Goal: Transaction & Acquisition: Book appointment/travel/reservation

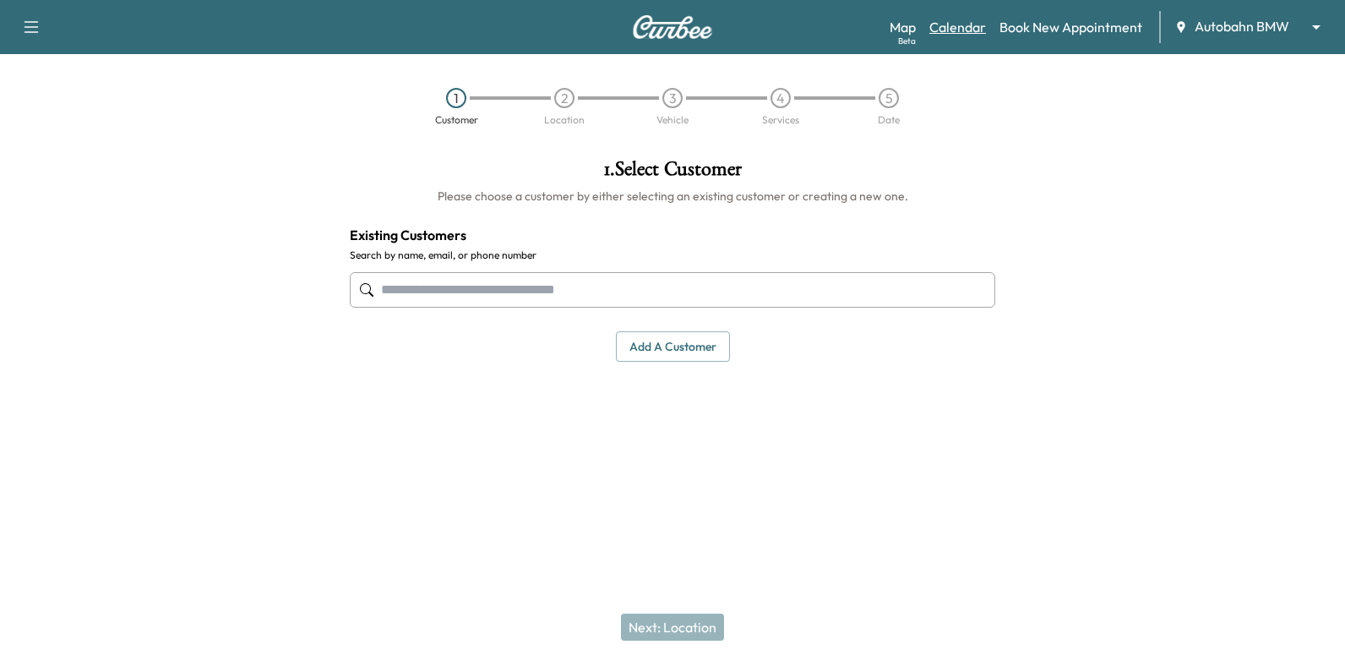
click at [973, 27] on link "Calendar" at bounding box center [958, 27] width 57 height 20
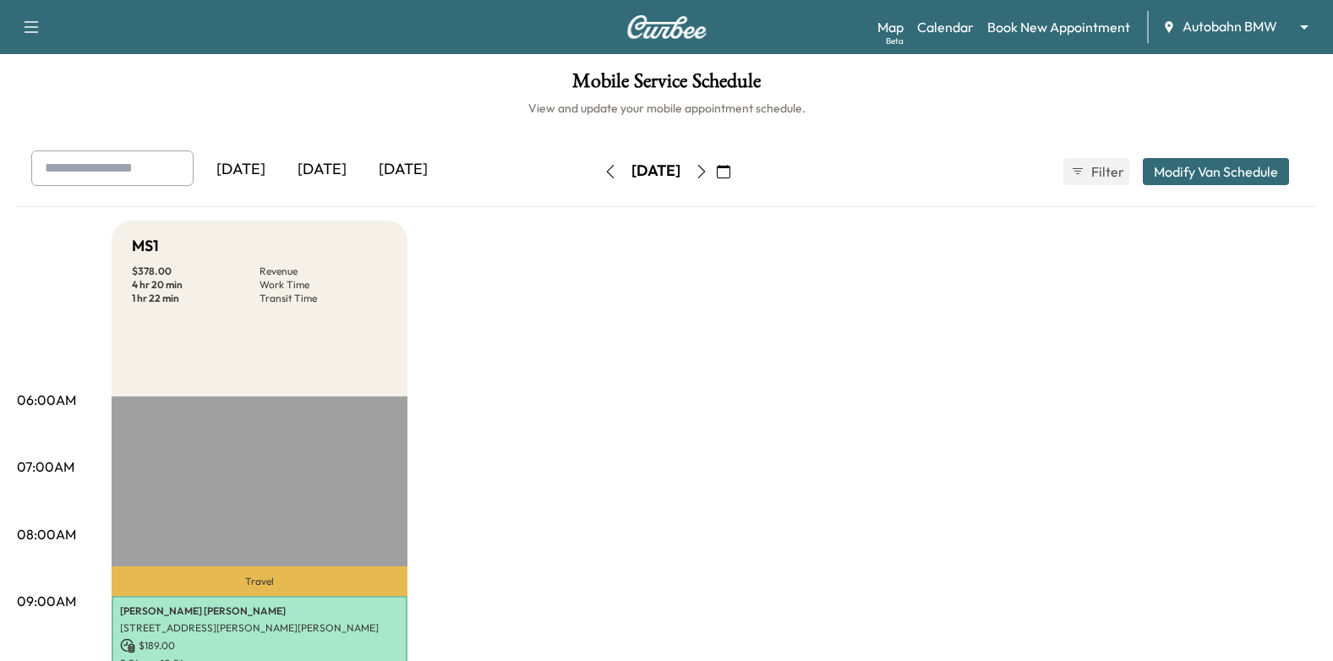
click at [708, 177] on icon "button" at bounding box center [702, 172] width 14 height 14
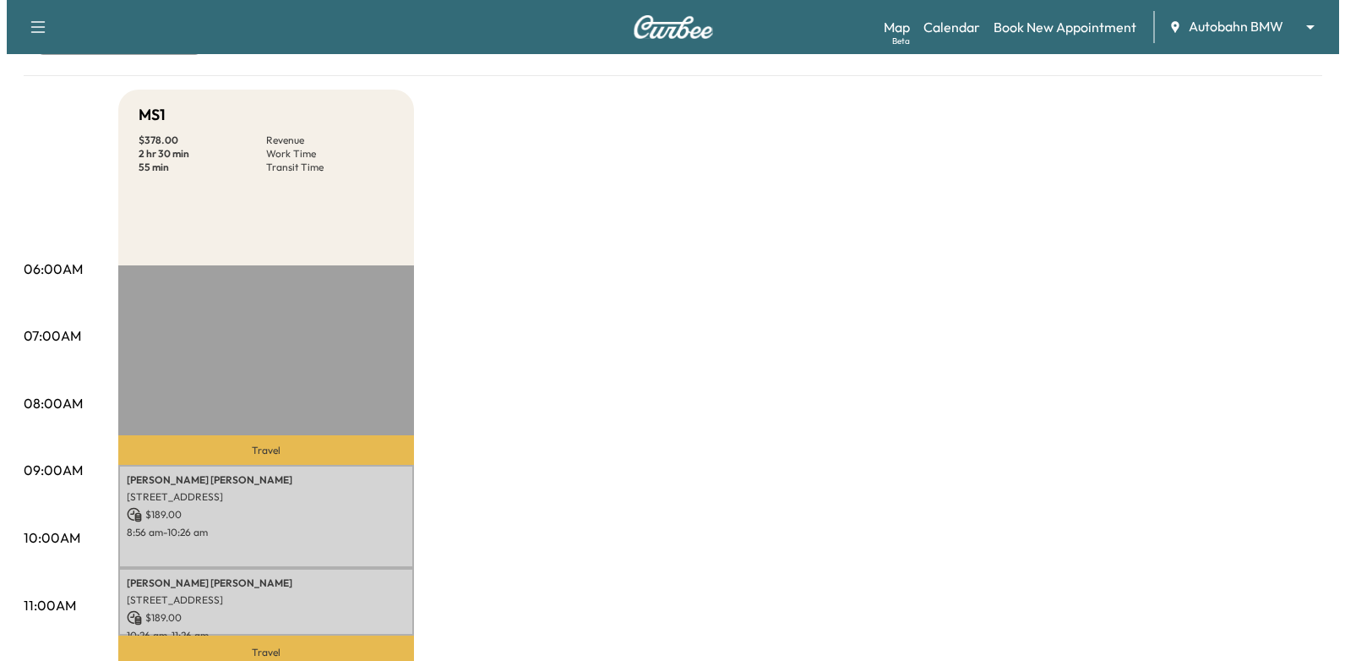
scroll to position [254, 0]
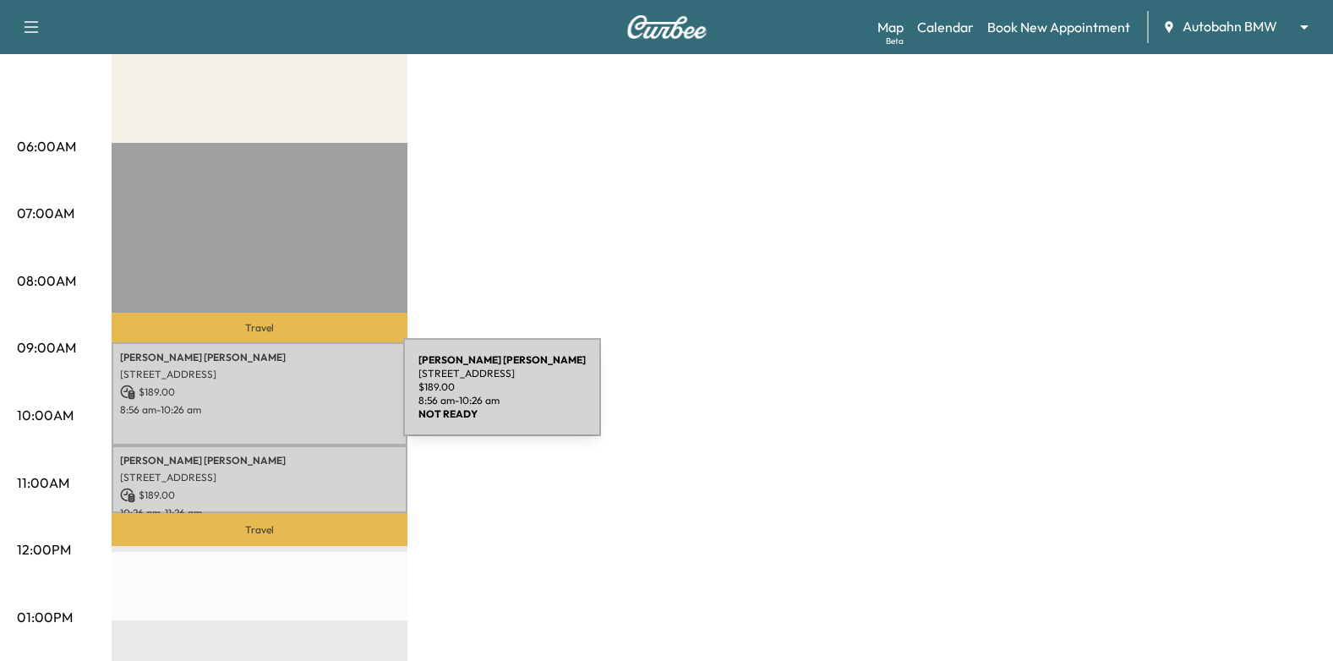
click at [276, 394] on p "$ 189.00" at bounding box center [259, 391] width 279 height 15
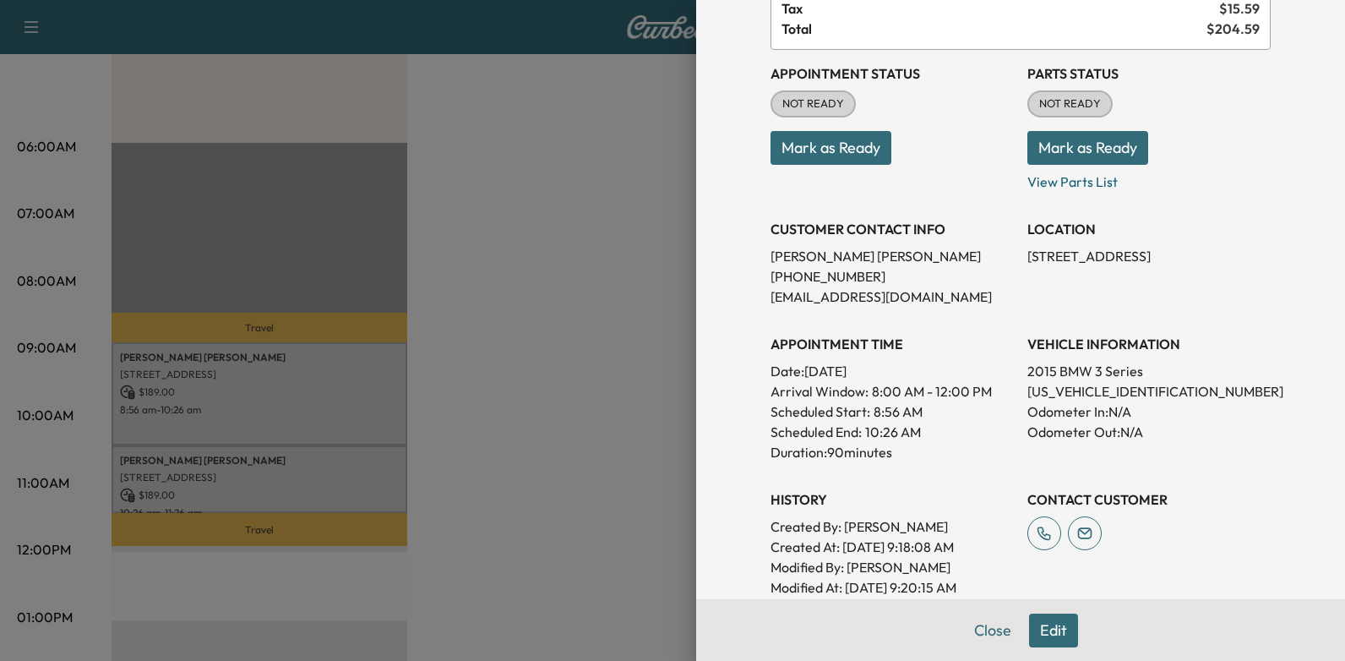
scroll to position [338, 0]
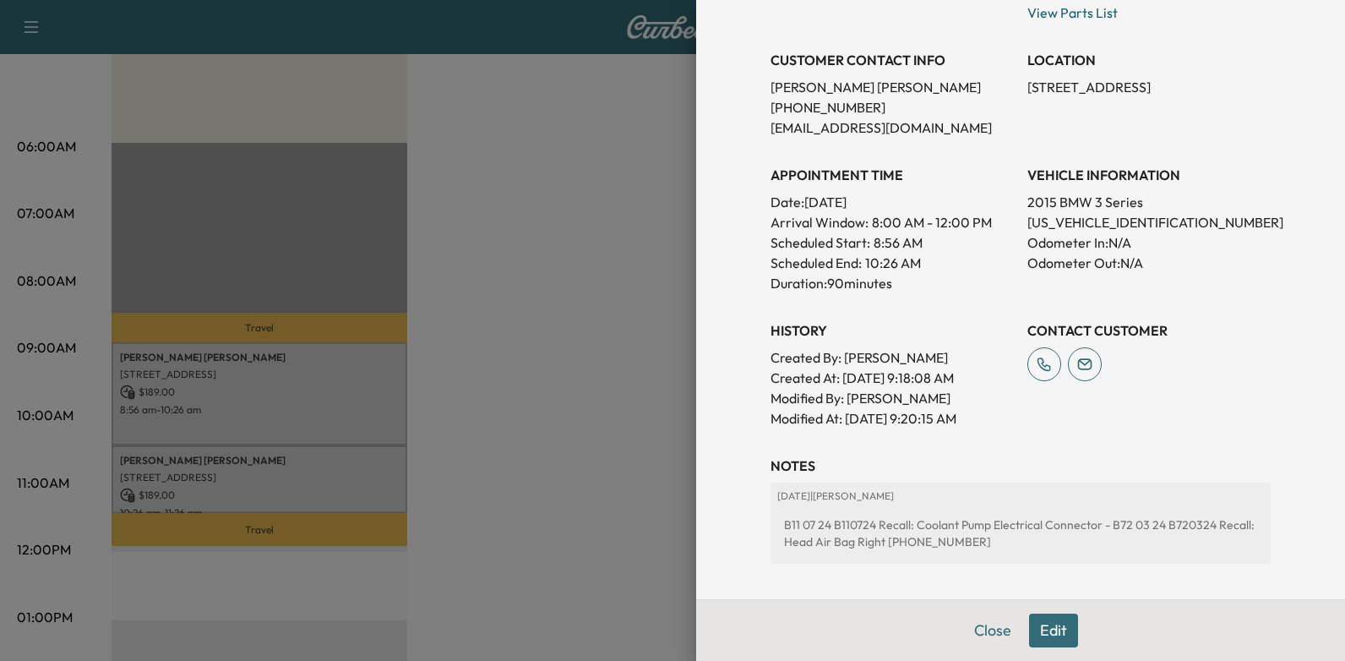
click at [415, 390] on div at bounding box center [672, 330] width 1345 height 661
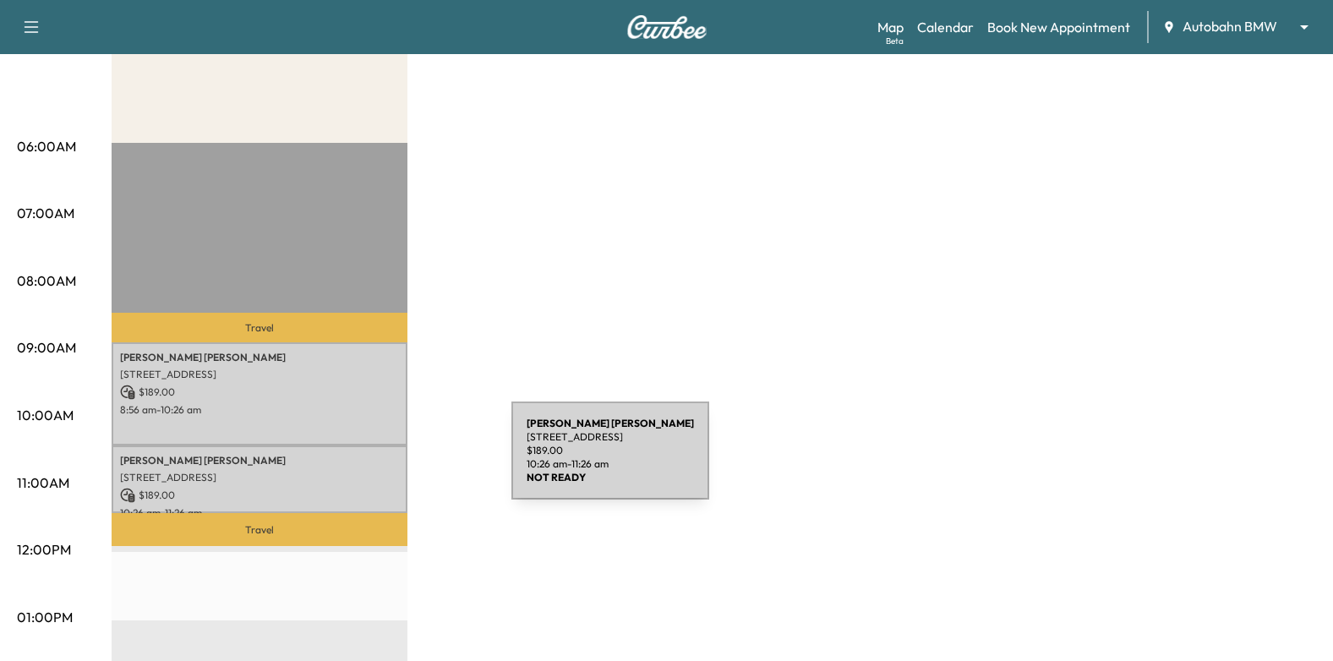
click at [384, 461] on p "Kelly Alvarado" at bounding box center [259, 461] width 279 height 14
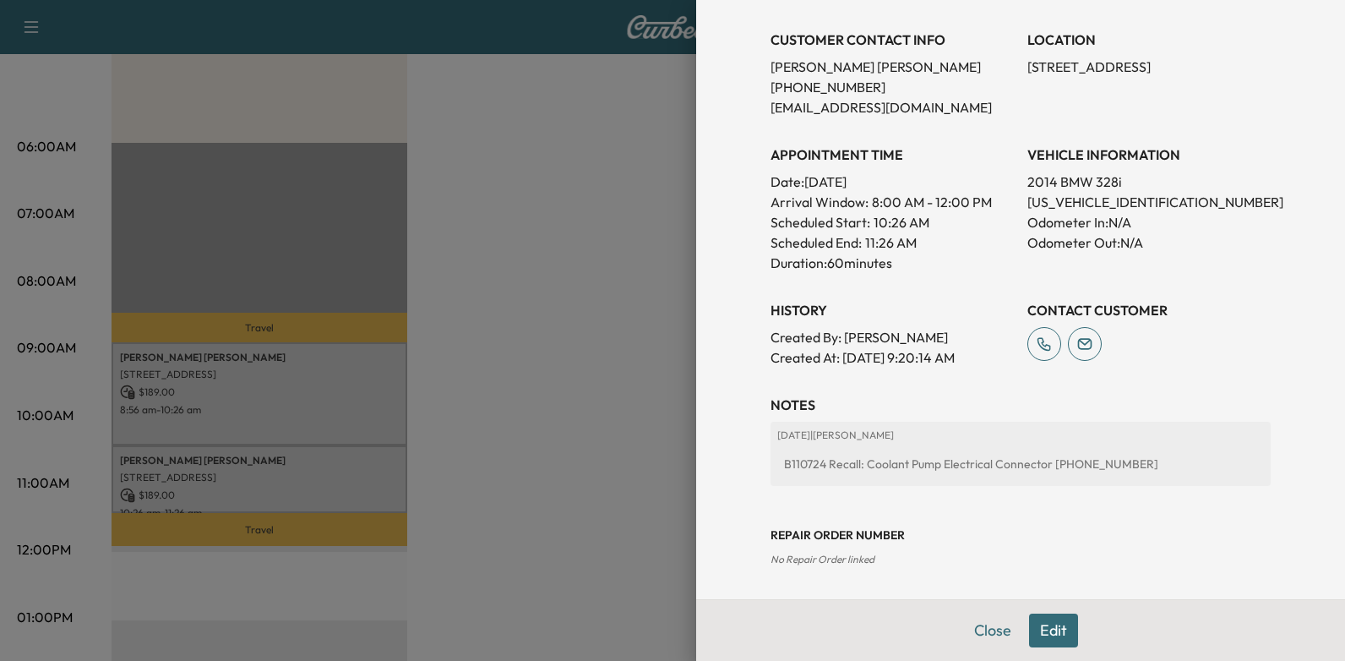
click at [537, 401] on div at bounding box center [672, 330] width 1345 height 661
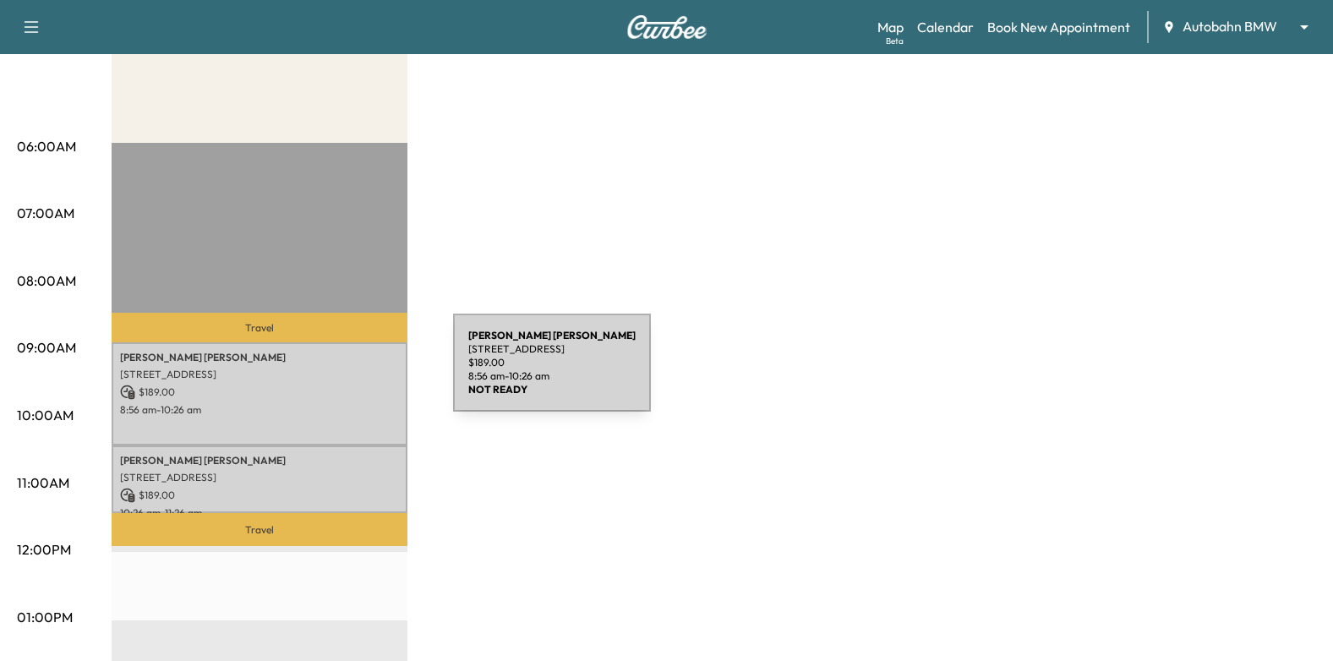
click at [326, 373] on p "[STREET_ADDRESS]" at bounding box center [259, 375] width 279 height 14
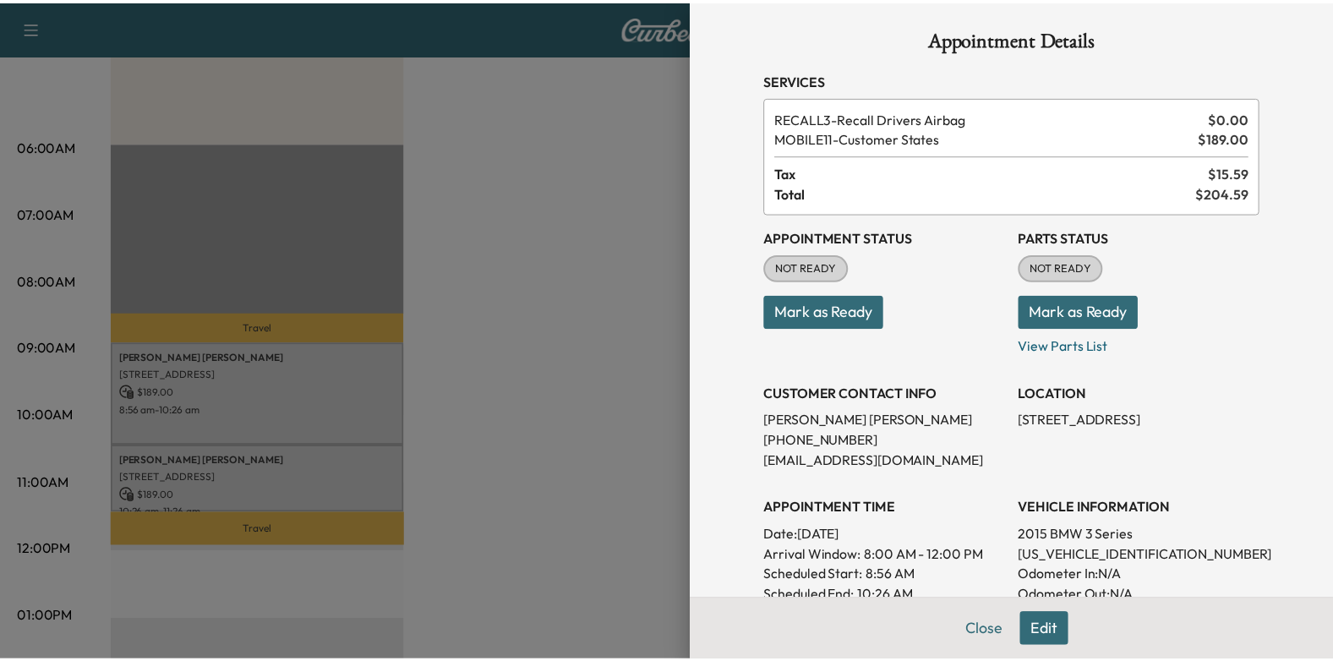
scroll to position [0, 0]
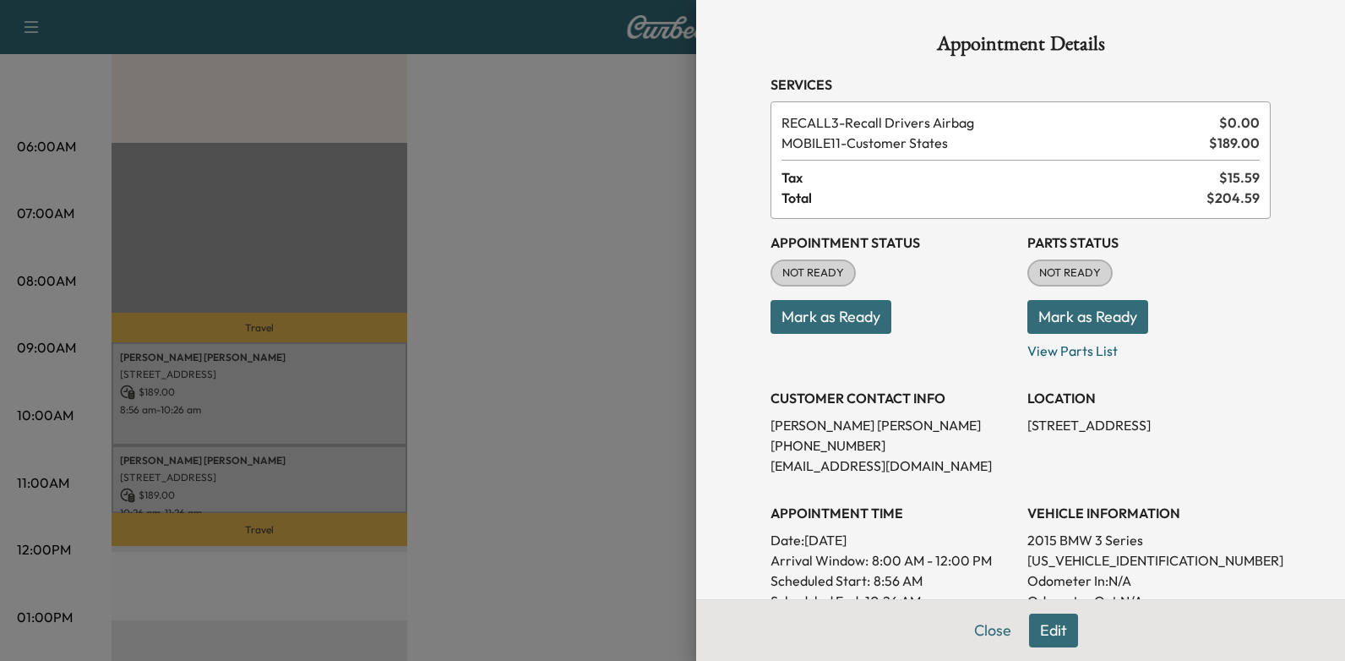
click at [576, 193] on div at bounding box center [672, 330] width 1345 height 661
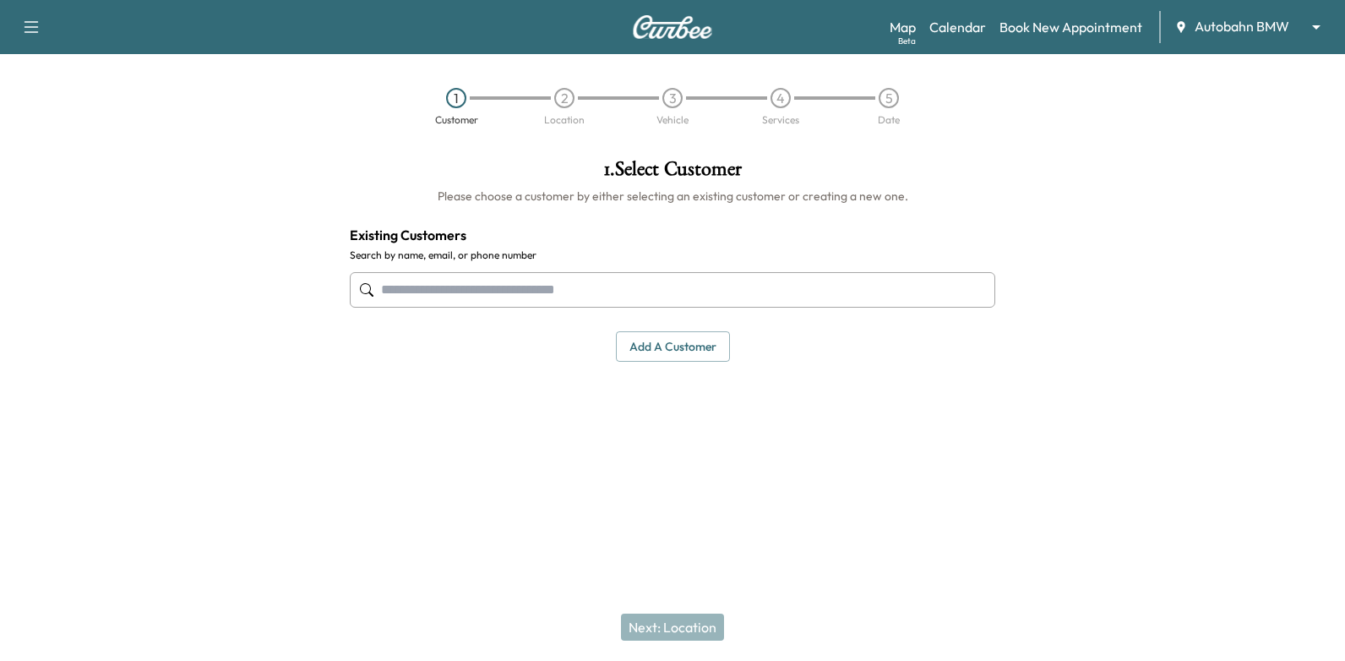
click at [943, 37] on div "Map Beta Calendar Book New Appointment Autobahn BMW ******** ​" at bounding box center [1111, 27] width 442 height 32
click at [957, 29] on link "Calendar" at bounding box center [958, 27] width 57 height 20
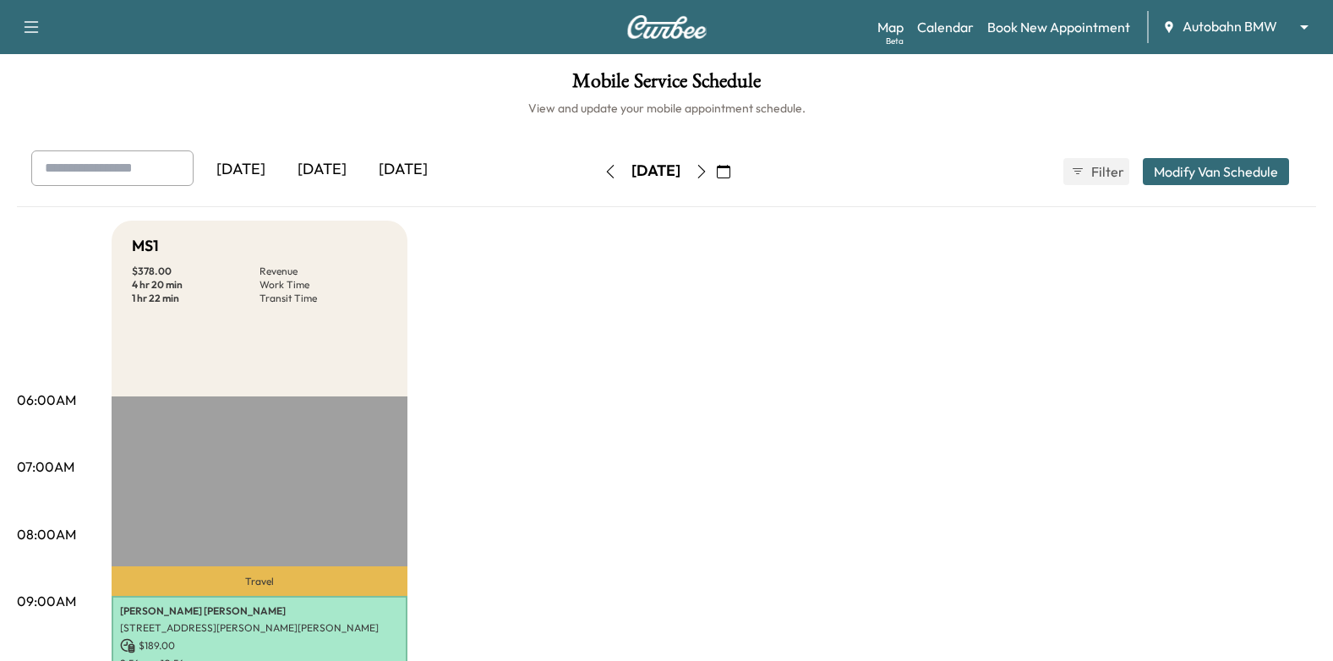
click at [708, 174] on icon "button" at bounding box center [702, 172] width 14 height 14
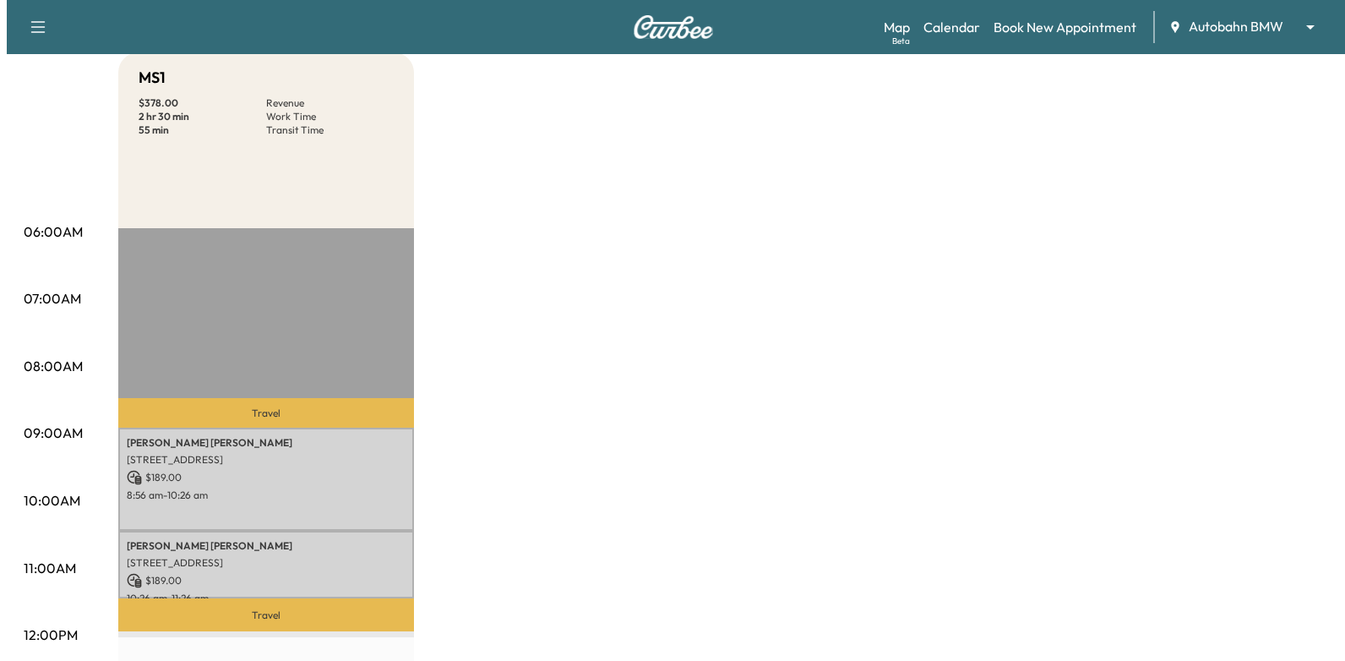
scroll to position [423, 0]
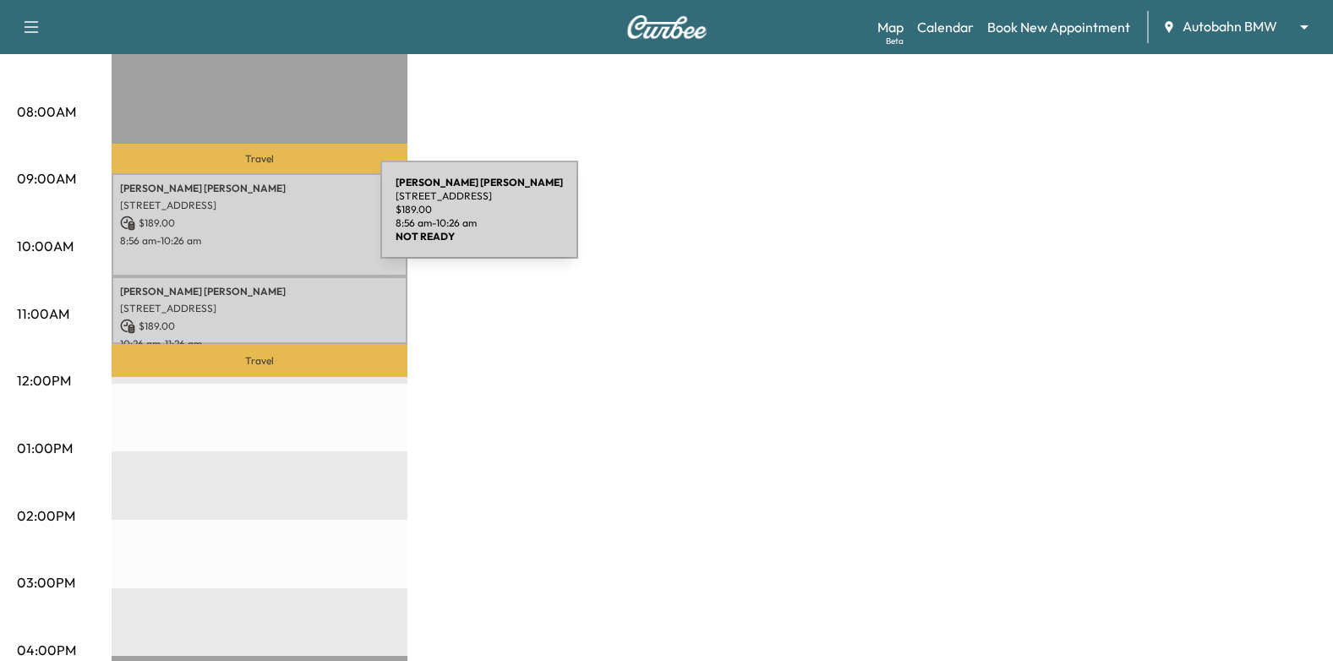
click at [254, 220] on p "$ 189.00" at bounding box center [259, 222] width 279 height 15
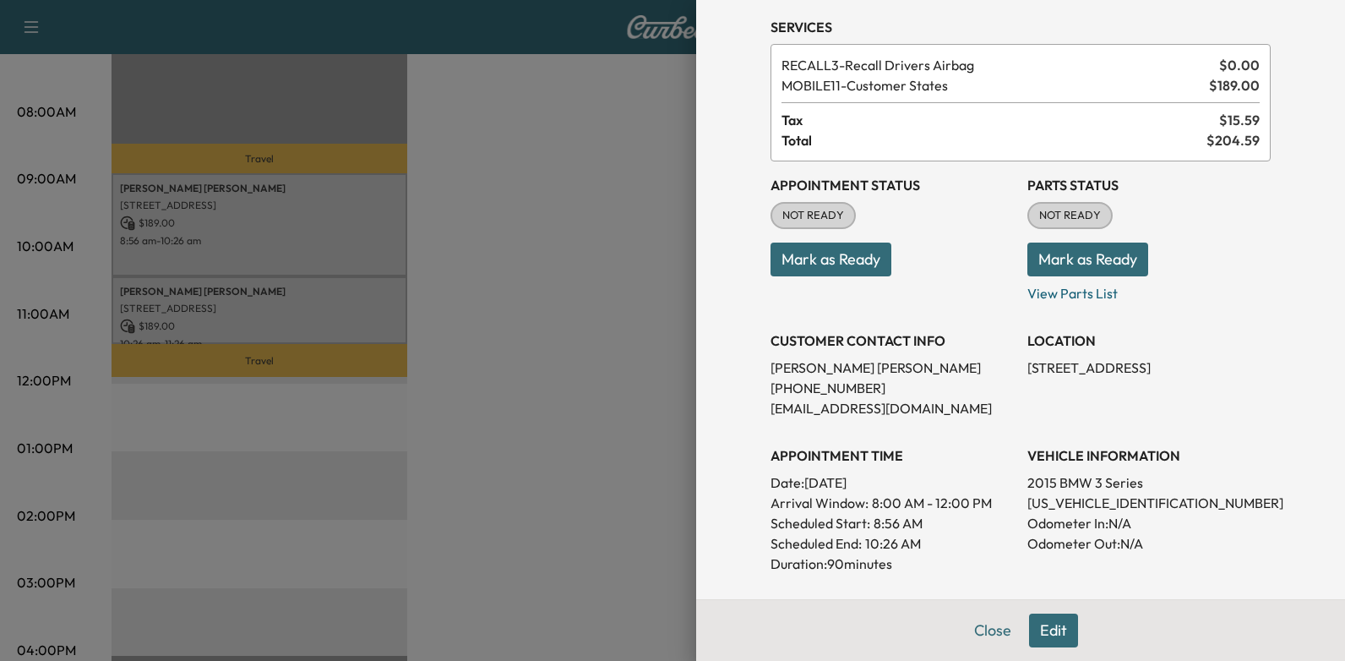
scroll to position [169, 0]
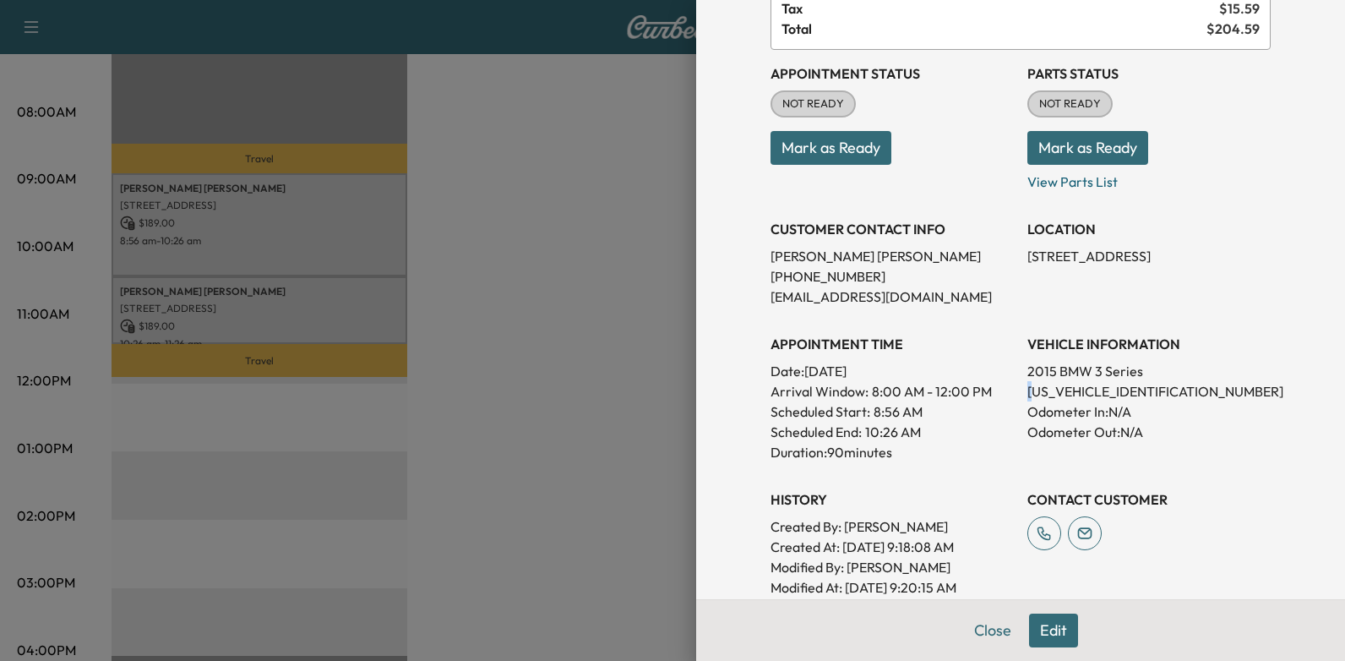
drag, startPoint x: 1023, startPoint y: 386, endPoint x: 1148, endPoint y: 383, distance: 124.3
click at [1150, 378] on div "VEHICLE INFORMATION 2015 BMW 3 Series WBA3C1C57FK117831 Odometer In: N/A Odomet…" at bounding box center [1149, 391] width 243 height 142
click at [998, 388] on p "Arrival Window: 8:00 AM - 12:00 PM" at bounding box center [892, 391] width 243 height 20
drag, startPoint x: 1021, startPoint y: 387, endPoint x: 1166, endPoint y: 390, distance: 145.4
click at [1166, 390] on p "[US_VEHICLE_IDENTIFICATION_NUMBER]" at bounding box center [1149, 391] width 243 height 20
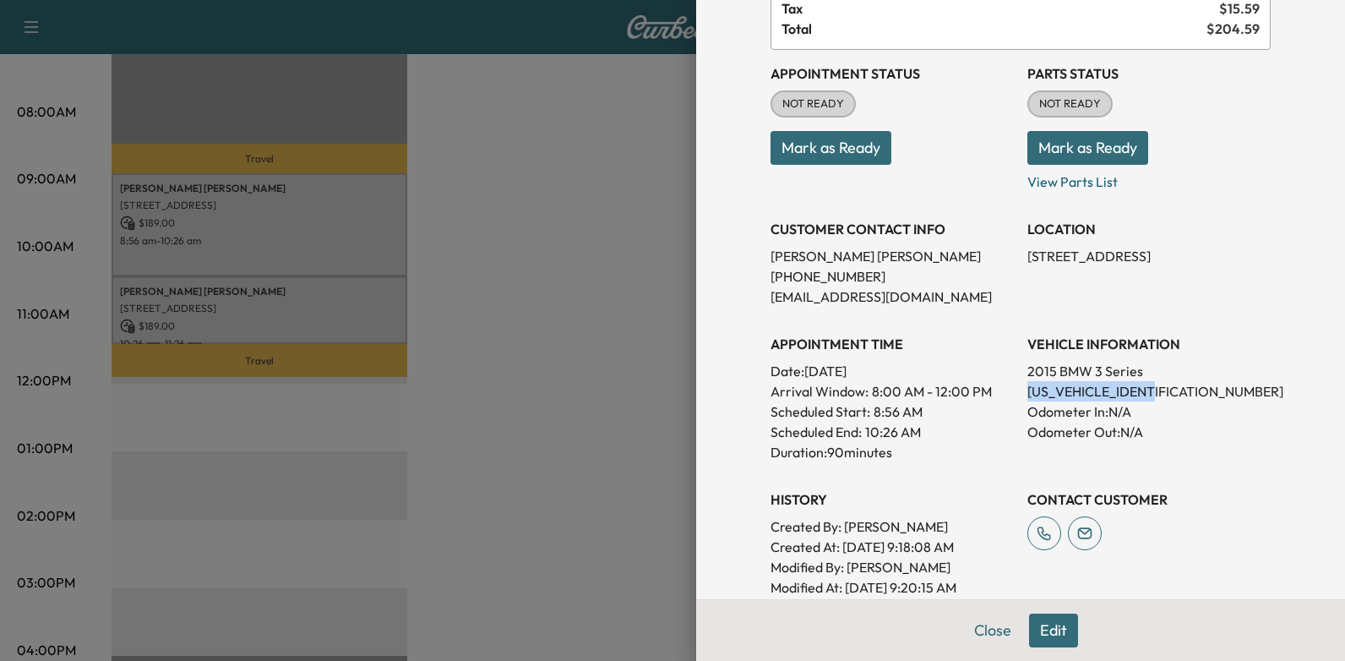
drag, startPoint x: 1166, startPoint y: 390, endPoint x: 1108, endPoint y: 393, distance: 58.4
copy p "[US_VEHICLE_IDENTIFICATION_NUMBER]"
click at [285, 222] on div at bounding box center [672, 330] width 1345 height 661
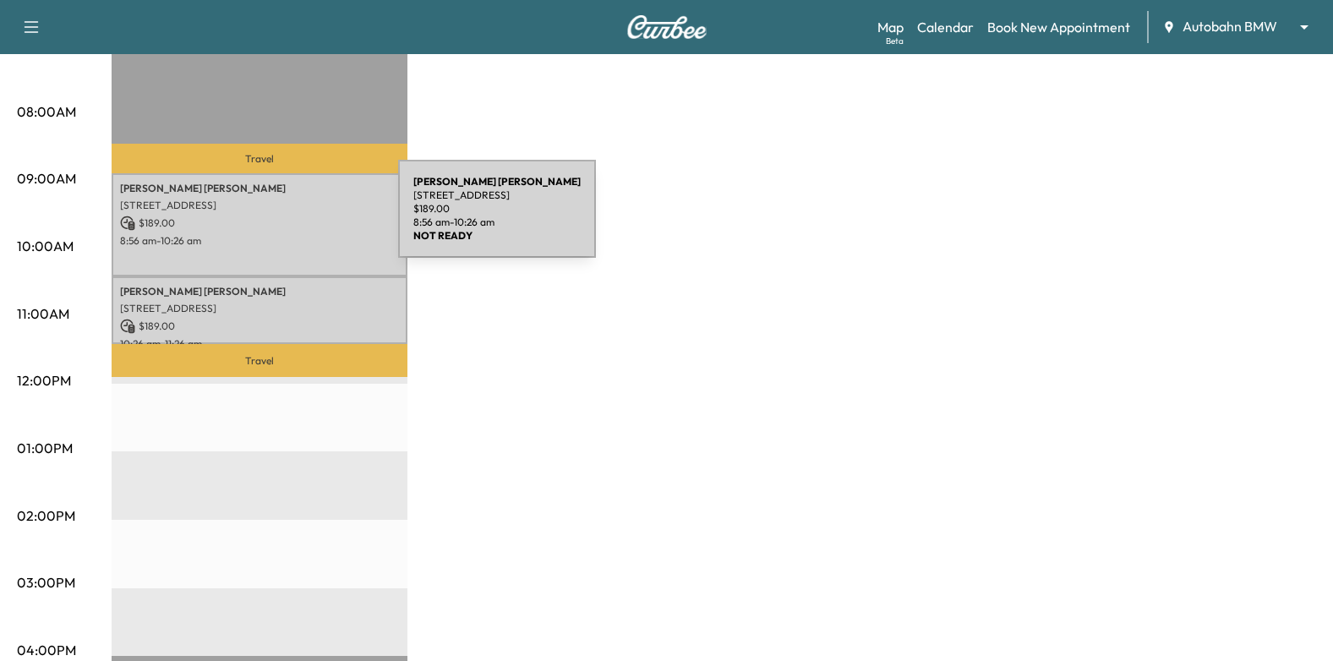
click at [271, 219] on p "$ 189.00" at bounding box center [259, 222] width 279 height 15
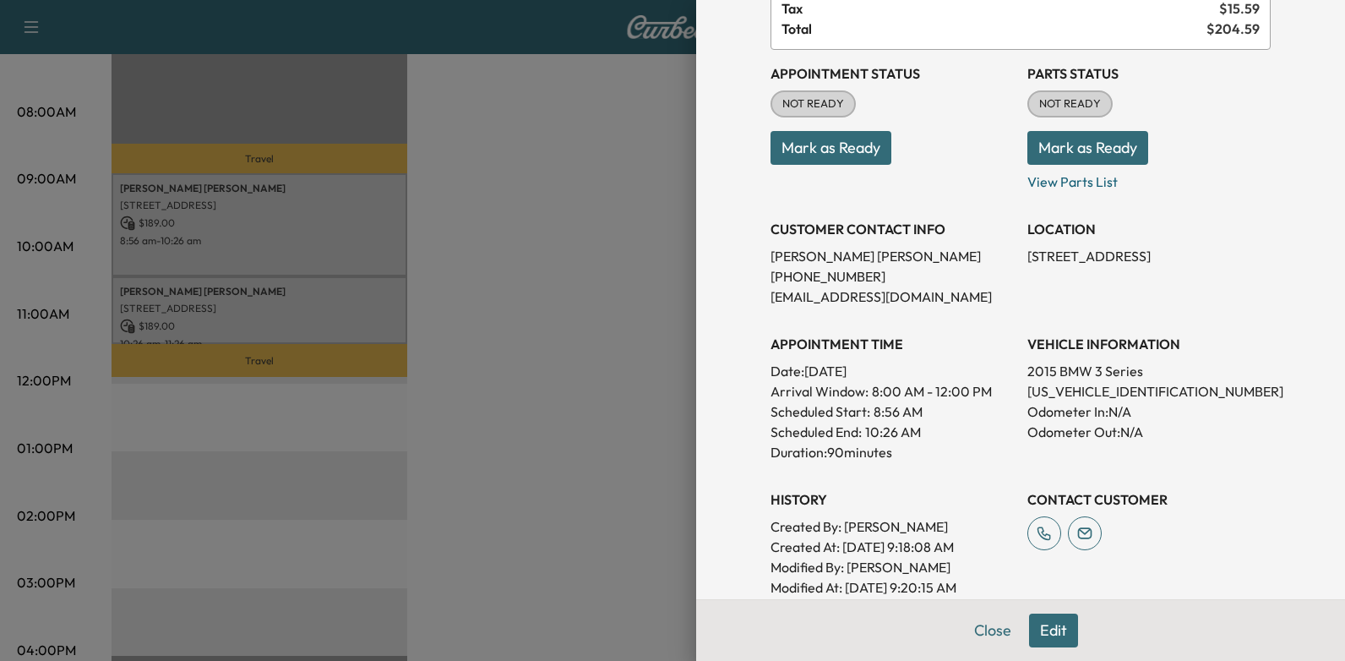
click at [341, 319] on div at bounding box center [672, 330] width 1345 height 661
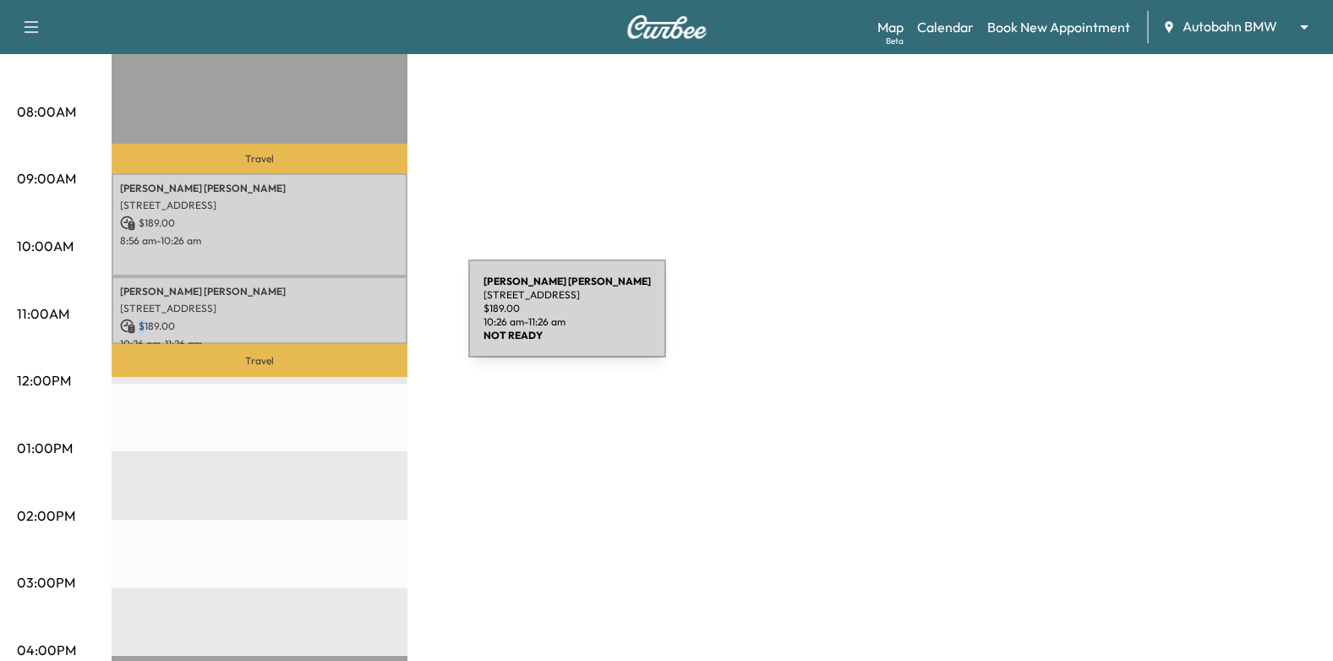
click at [343, 319] on p "$ 189.00" at bounding box center [259, 326] width 279 height 15
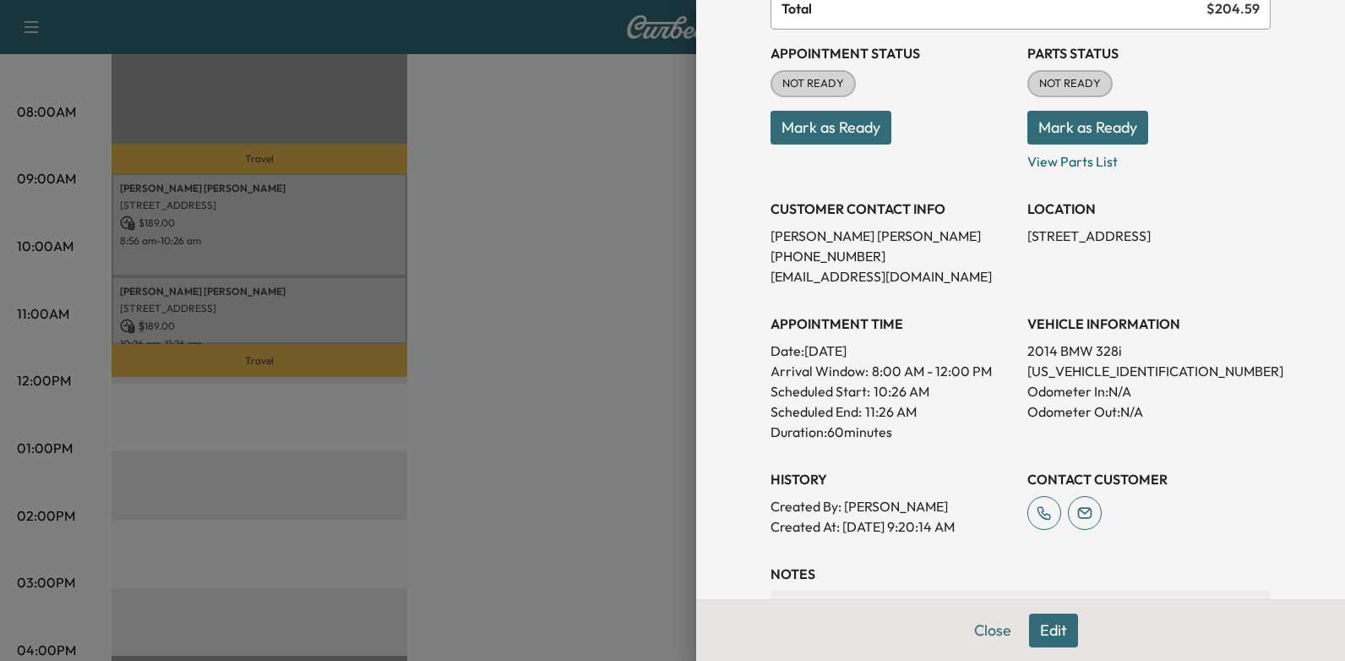
scroll to position [0, 0]
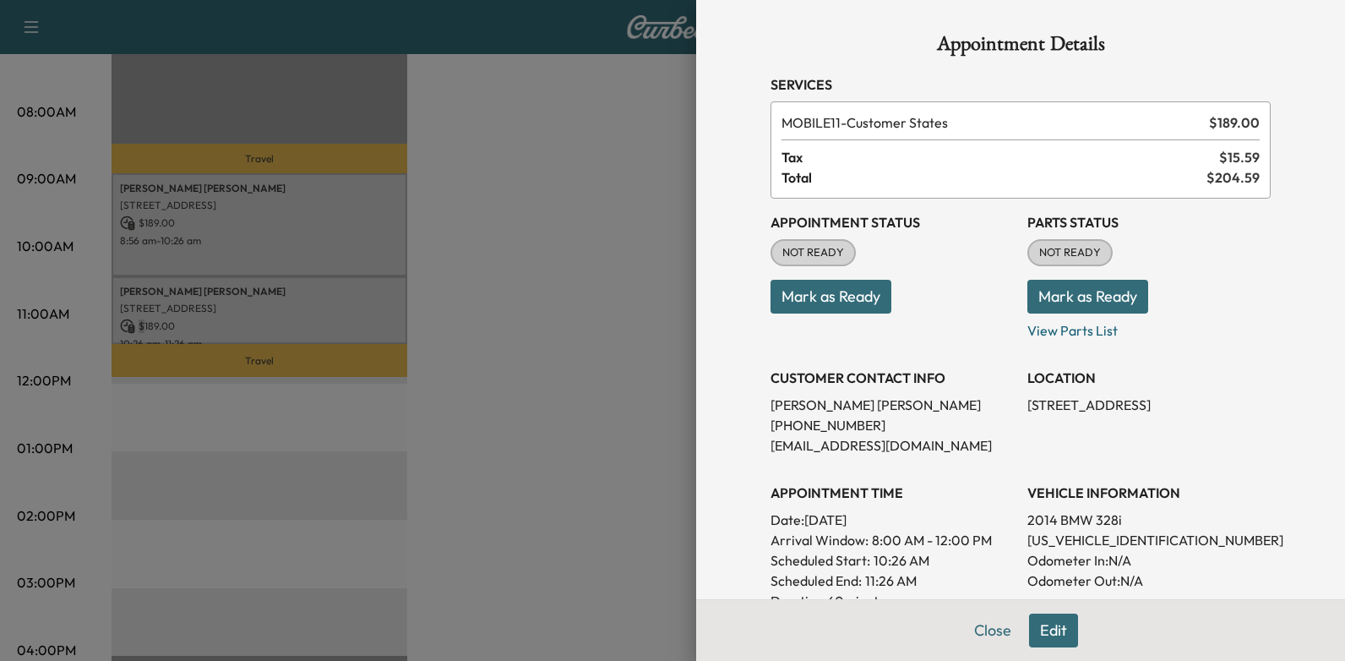
click at [1037, 622] on button "Edit" at bounding box center [1053, 630] width 49 height 34
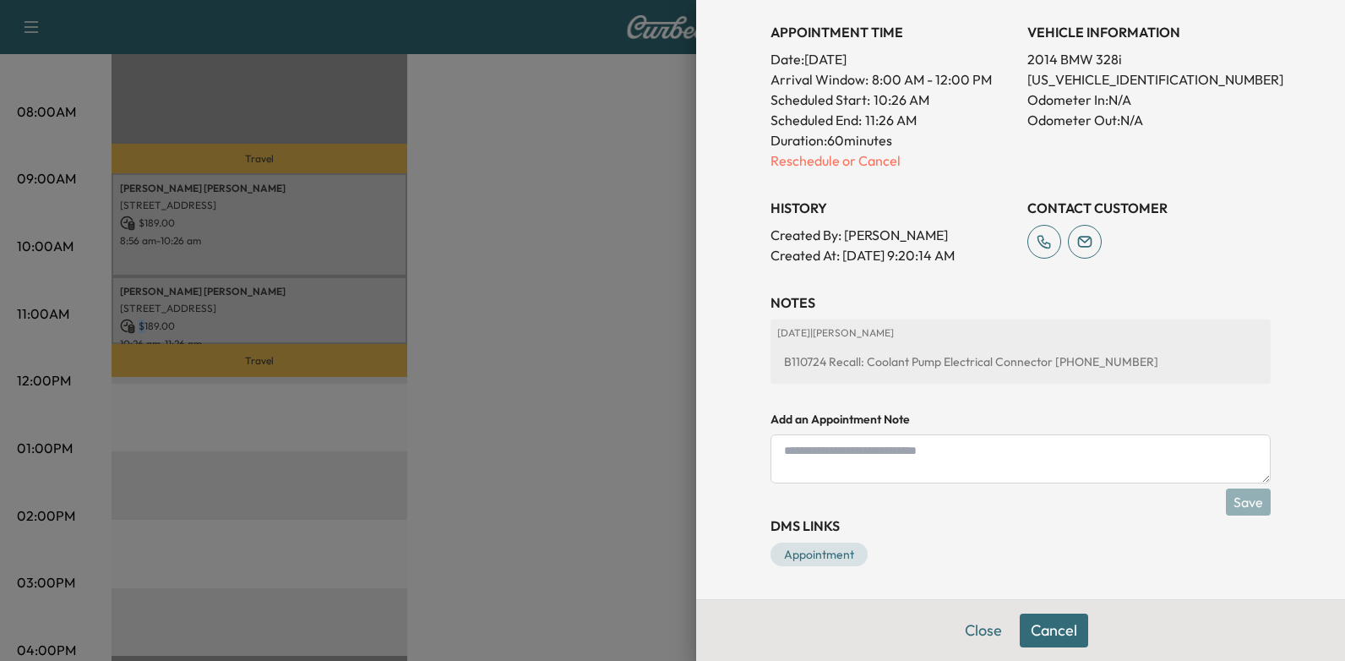
scroll to position [517, 0]
click at [843, 164] on p "Reschedule or Cancel" at bounding box center [892, 160] width 243 height 20
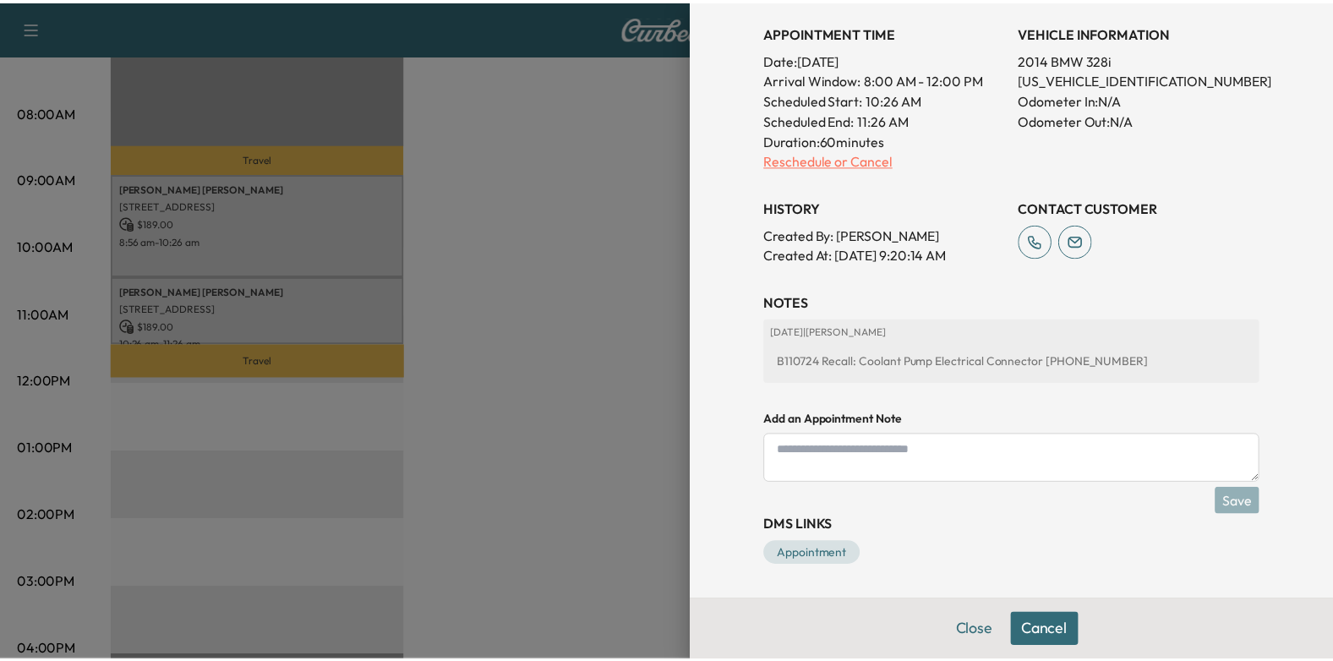
scroll to position [0, 0]
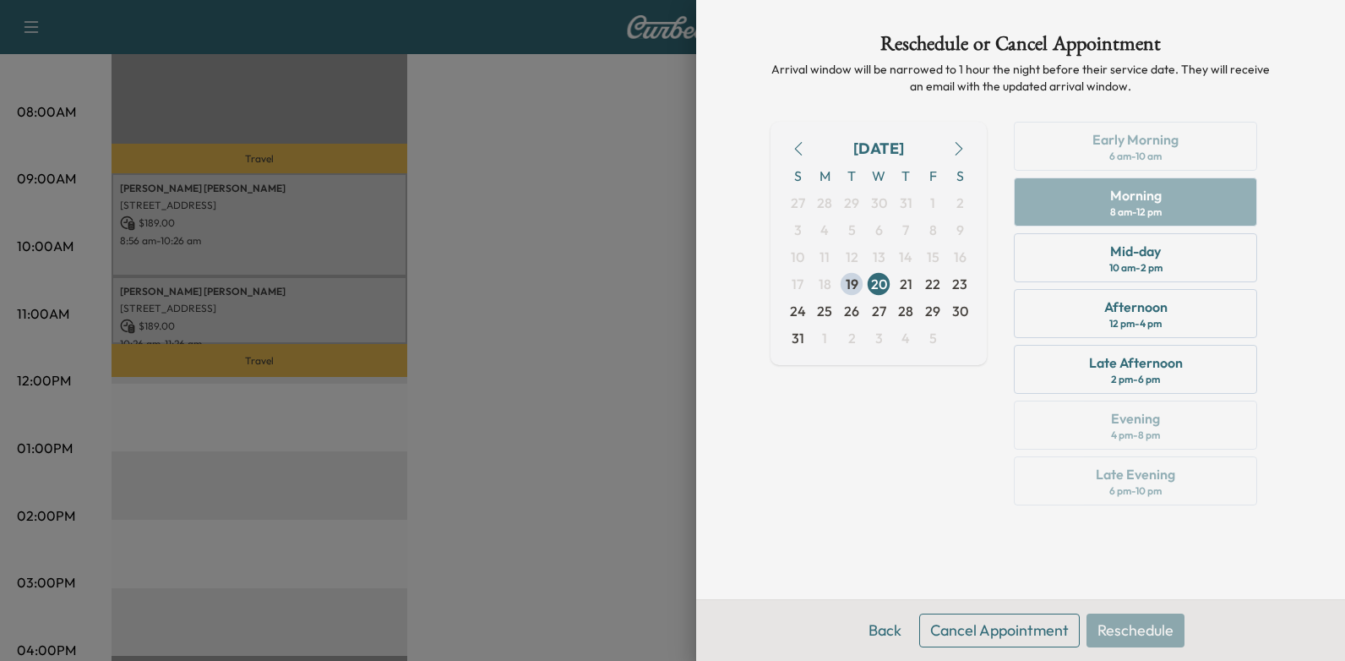
click at [968, 625] on button "Cancel Appointment" at bounding box center [999, 630] width 161 height 34
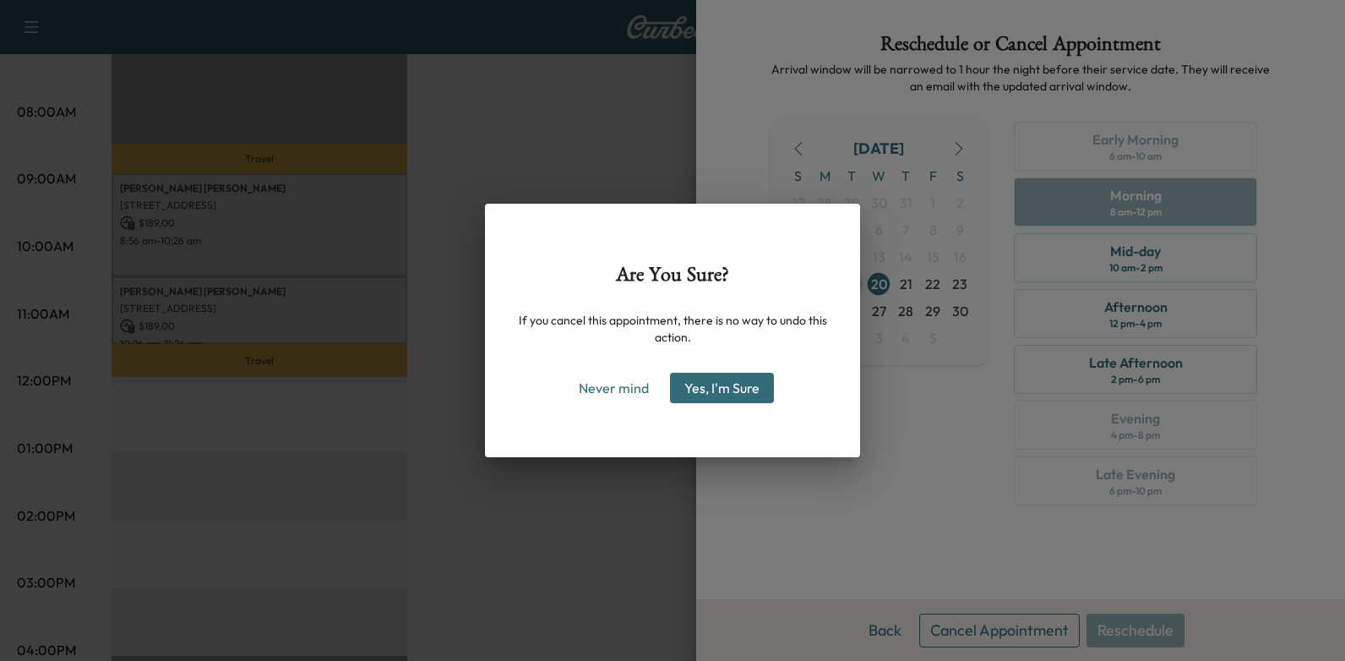
click at [708, 384] on button "Yes, I'm Sure" at bounding box center [722, 388] width 104 height 30
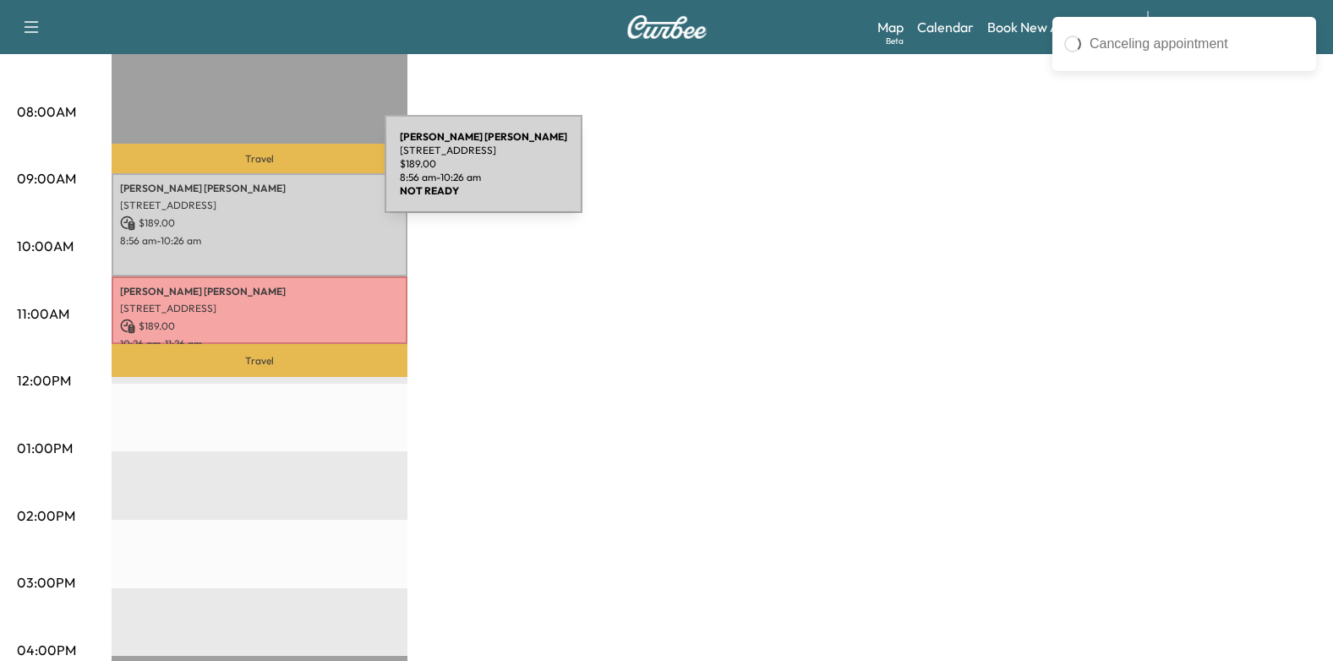
click at [259, 210] on p "[STREET_ADDRESS]" at bounding box center [259, 206] width 279 height 14
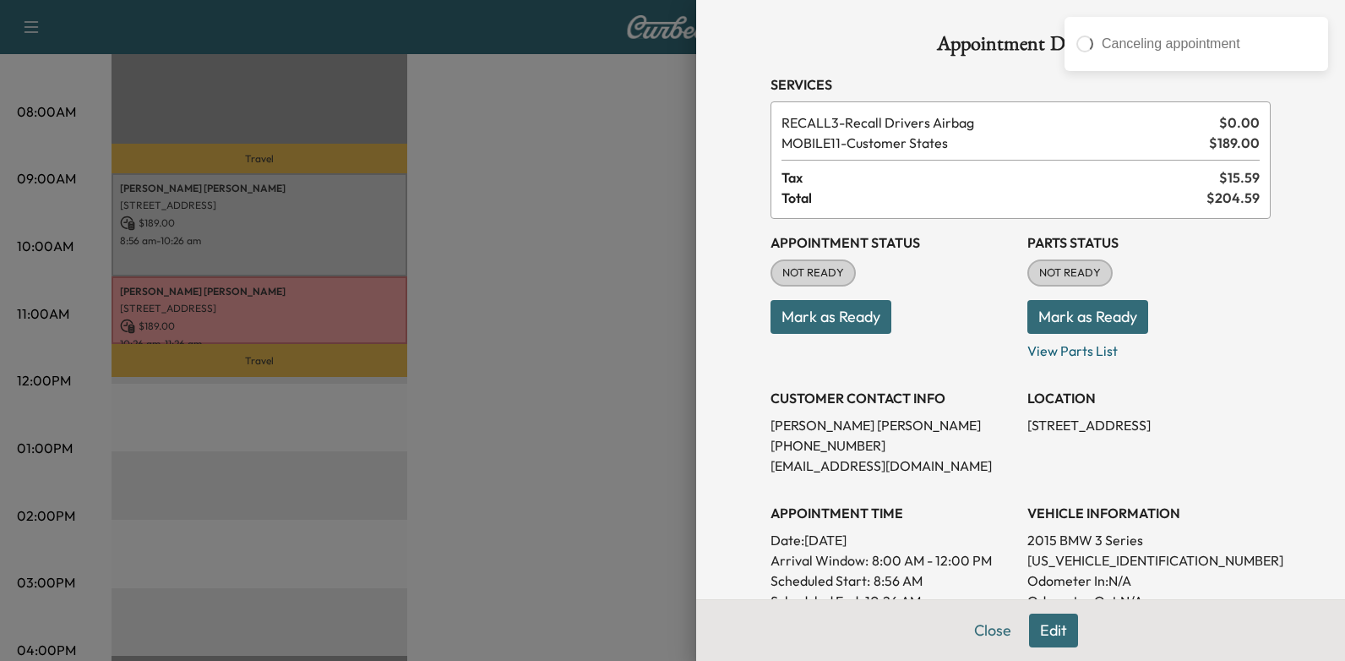
click at [843, 333] on button "Mark as Ready" at bounding box center [831, 317] width 121 height 34
click at [639, 286] on div at bounding box center [672, 330] width 1345 height 661
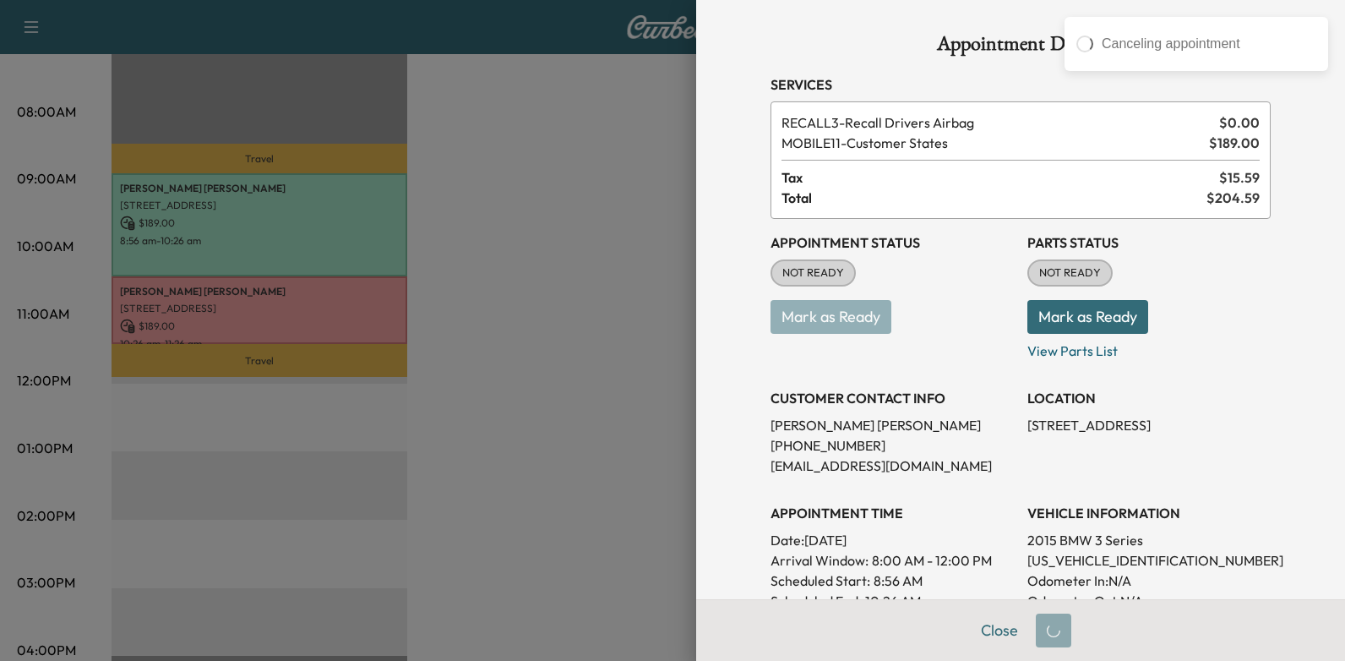
click at [639, 286] on div at bounding box center [672, 330] width 1345 height 661
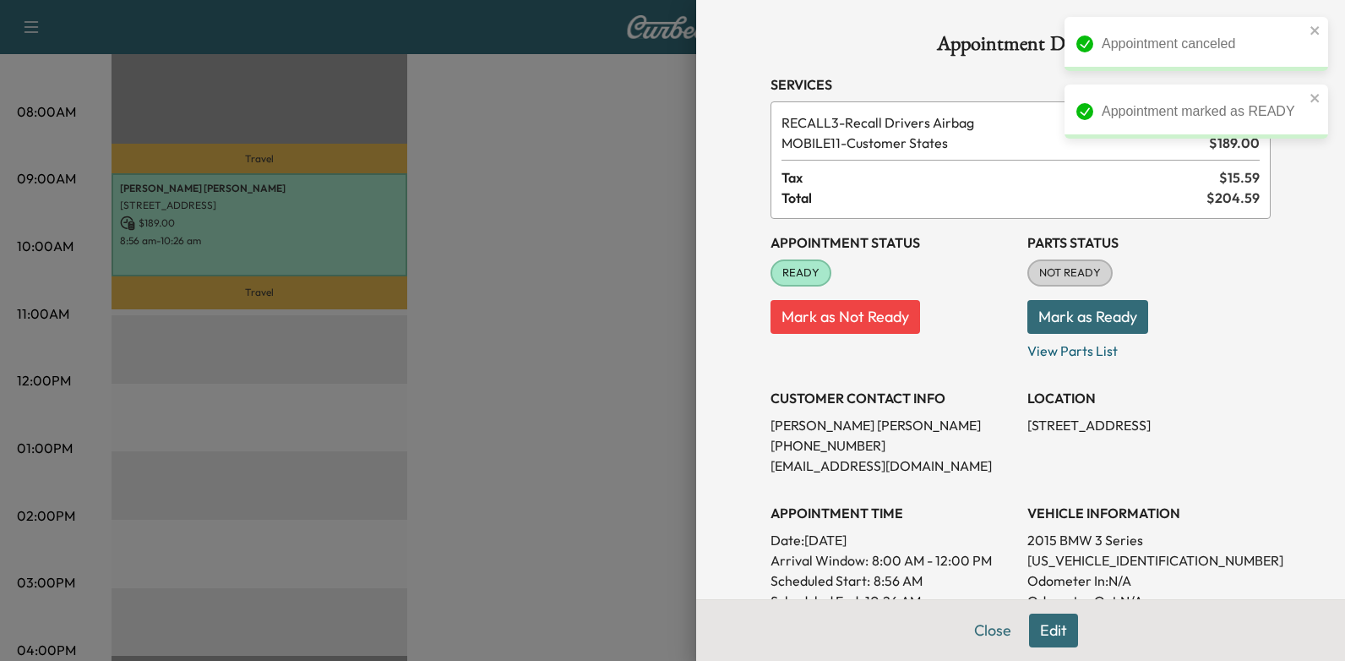
click at [536, 255] on div at bounding box center [672, 330] width 1345 height 661
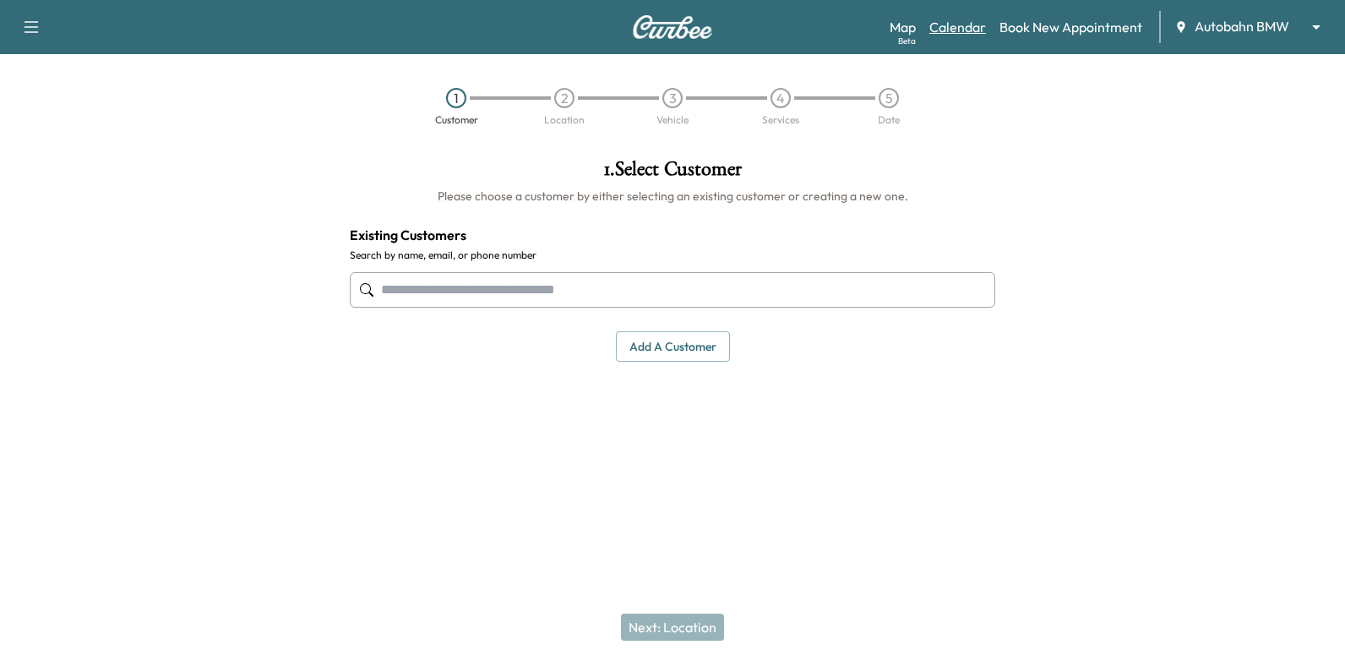
click at [962, 31] on link "Calendar" at bounding box center [958, 27] width 57 height 20
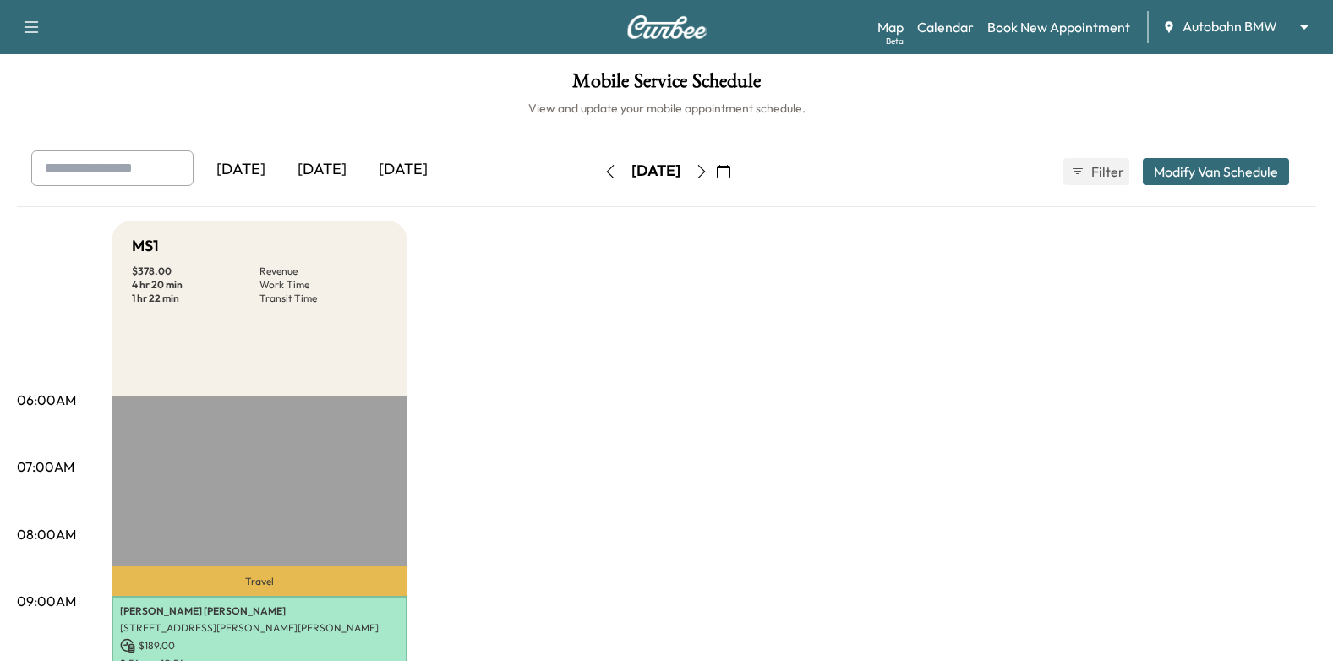
click at [705, 171] on icon "button" at bounding box center [701, 172] width 8 height 14
click at [1082, 30] on link "Book New Appointment" at bounding box center [1058, 27] width 143 height 20
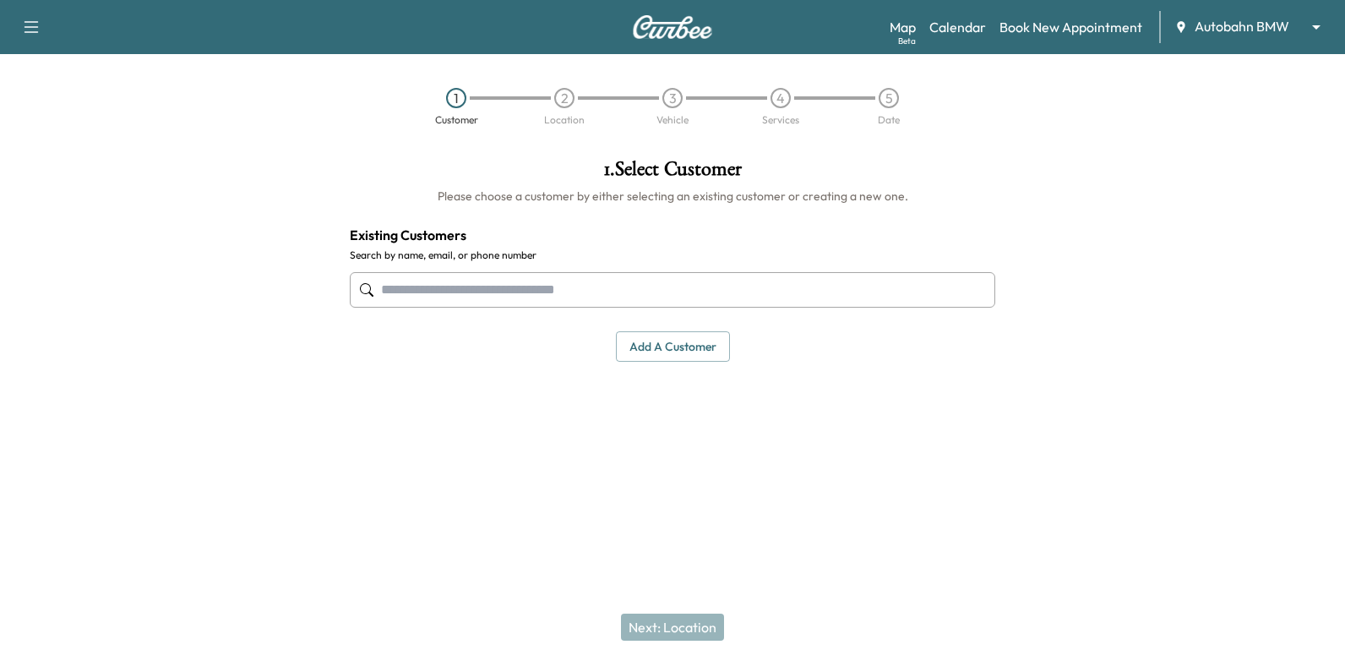
paste input "**********"
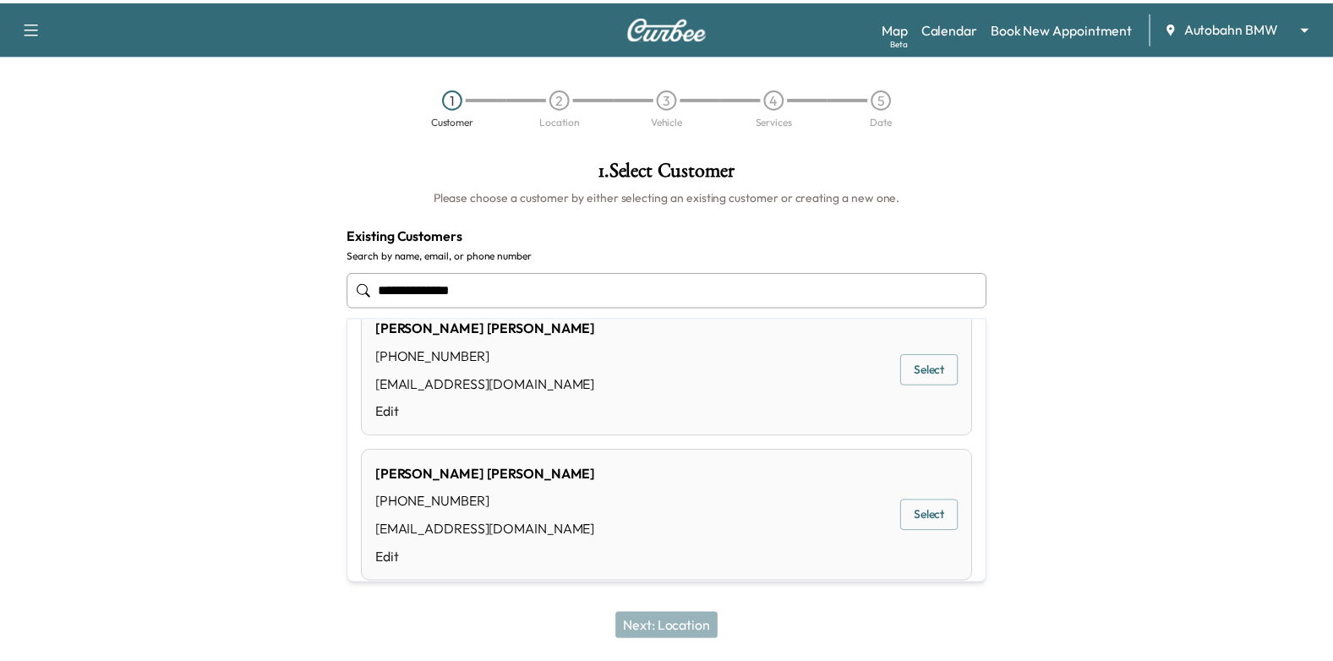
scroll to position [55, 0]
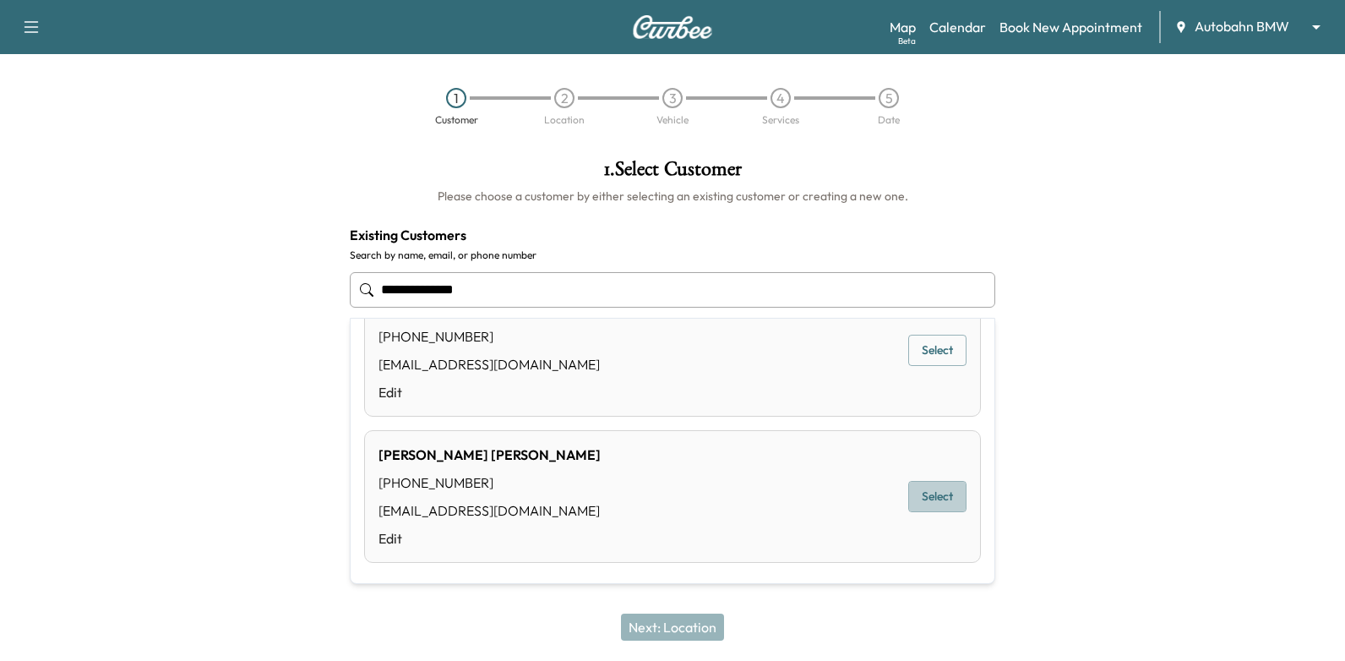
click at [941, 494] on button "Select" at bounding box center [937, 496] width 58 height 31
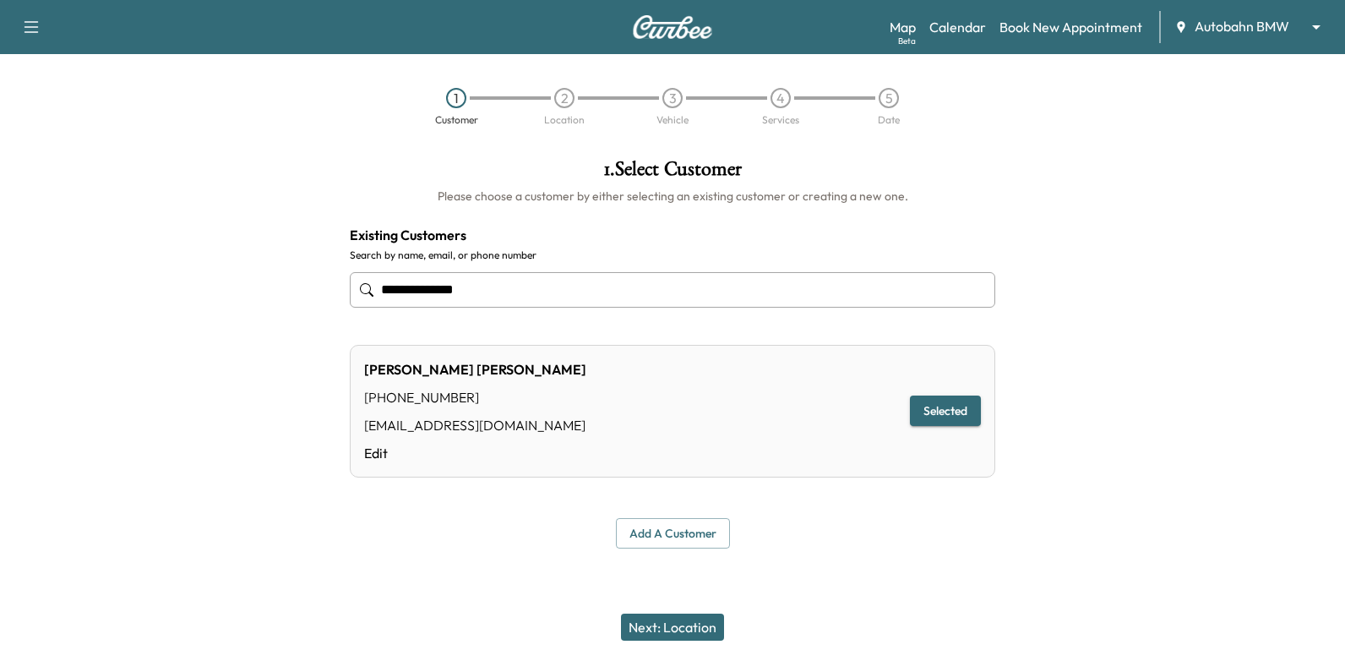
type input "**********"
click at [675, 631] on button "Next: Location" at bounding box center [672, 626] width 103 height 27
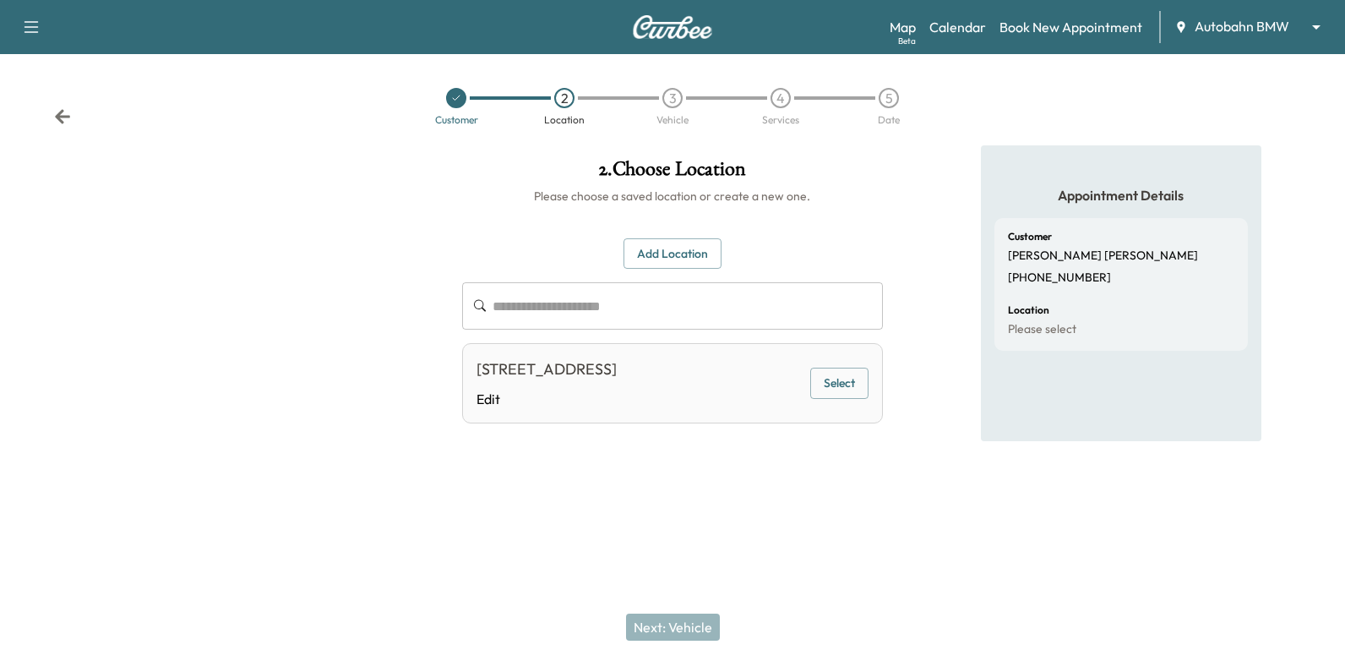
click at [815, 379] on button "Select" at bounding box center [839, 383] width 58 height 31
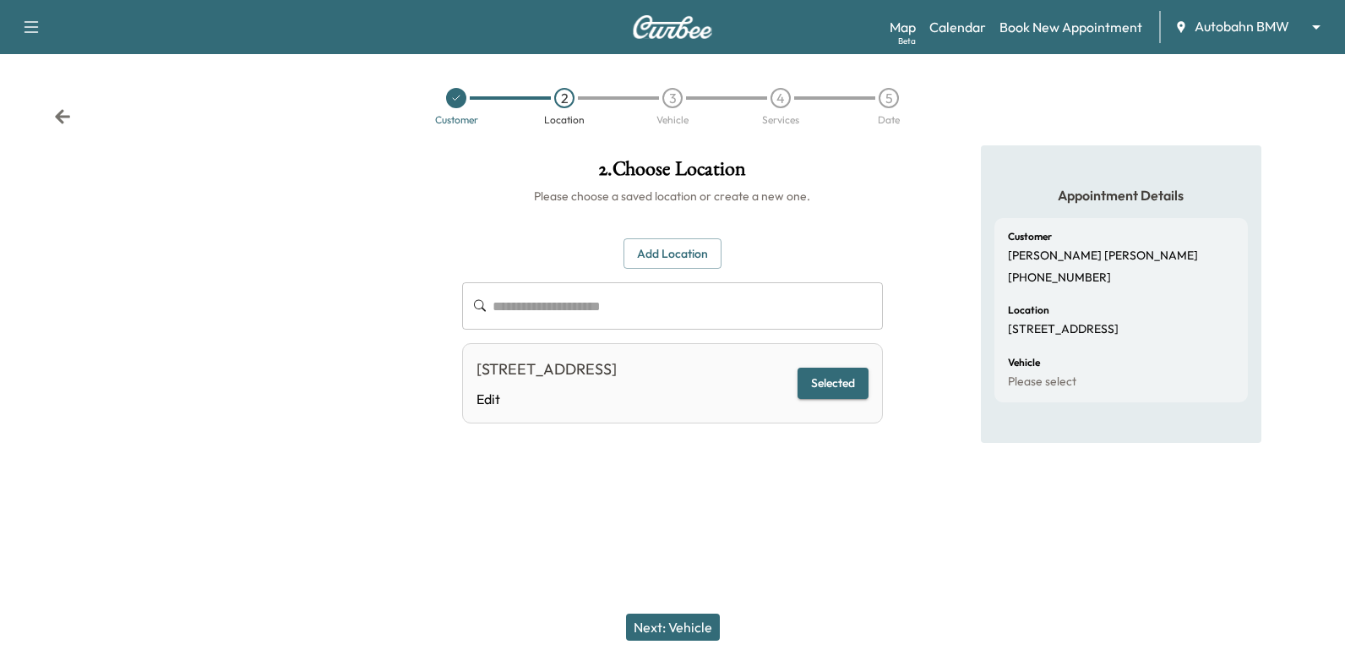
click at [685, 625] on button "Next: Vehicle" at bounding box center [673, 626] width 94 height 27
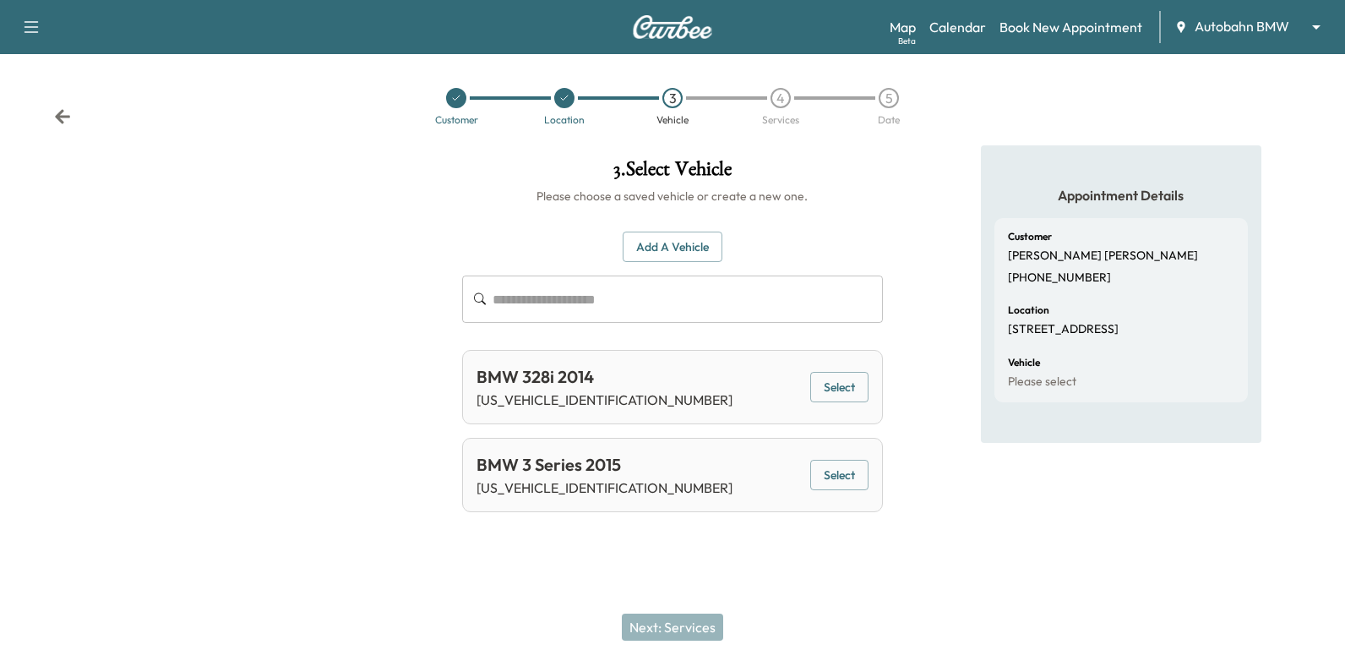
click at [855, 384] on button "Select" at bounding box center [839, 387] width 58 height 31
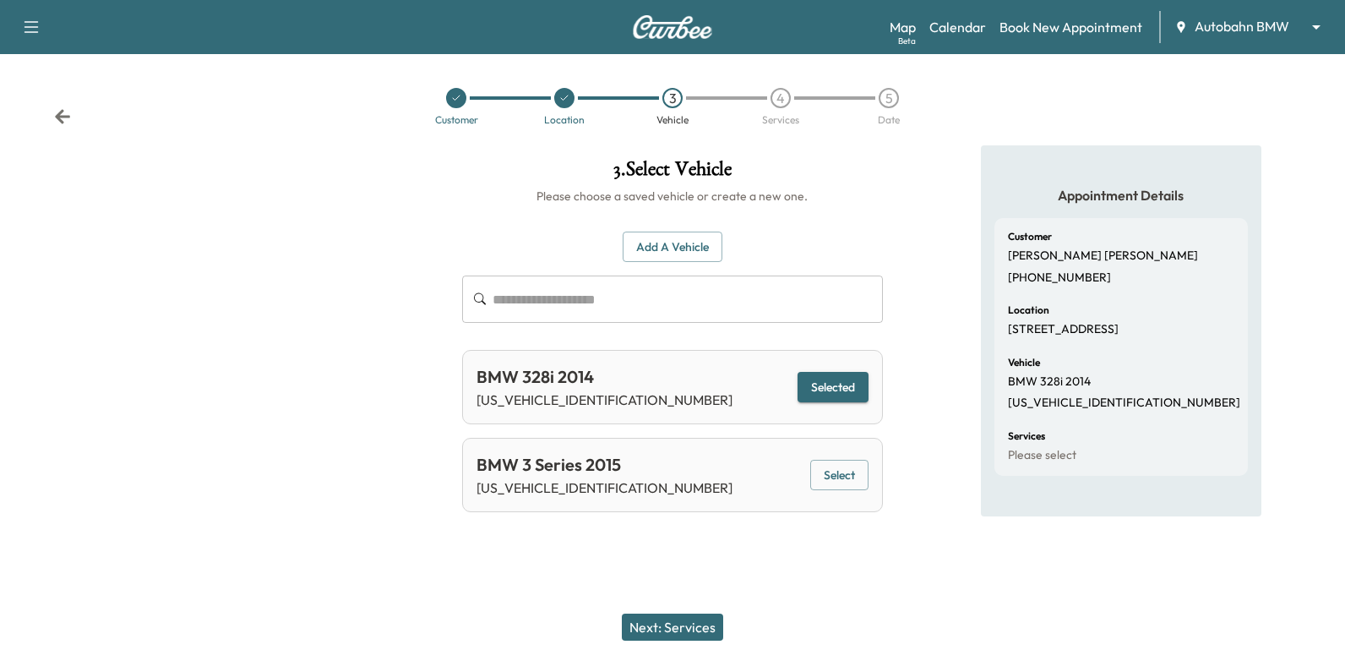
click at [679, 619] on button "Next: Services" at bounding box center [672, 626] width 101 height 27
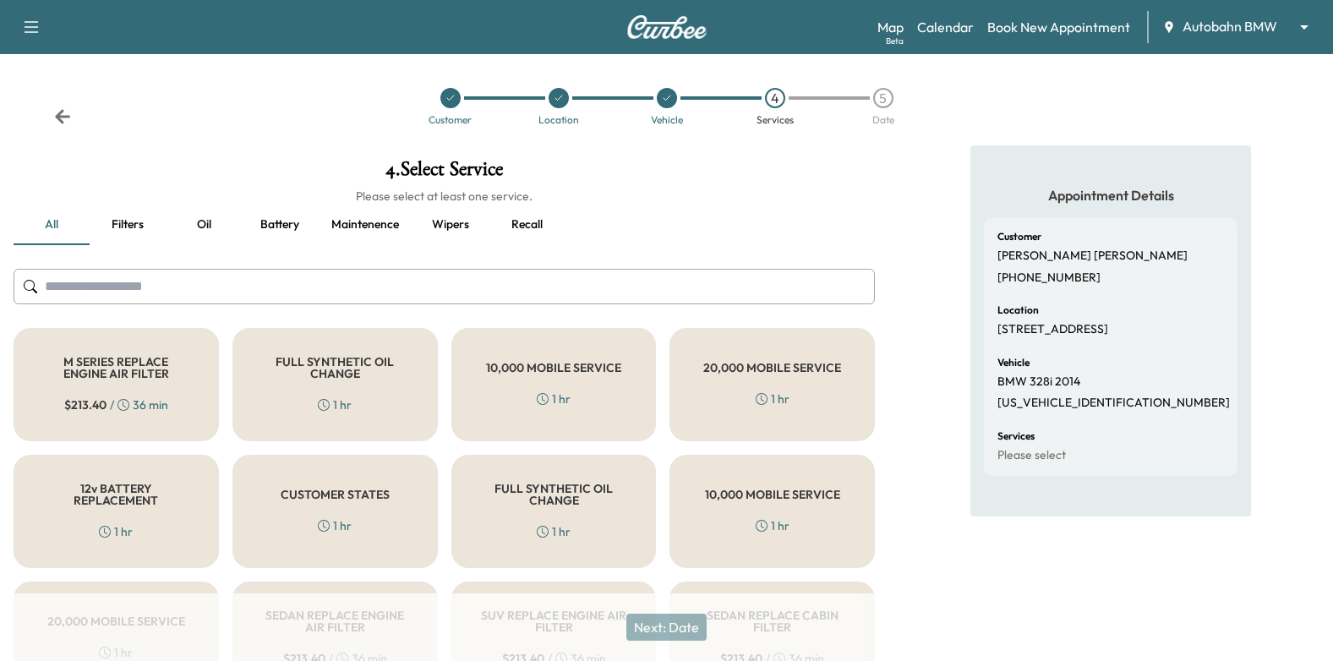
click at [531, 226] on button "Recall" at bounding box center [526, 224] width 76 height 41
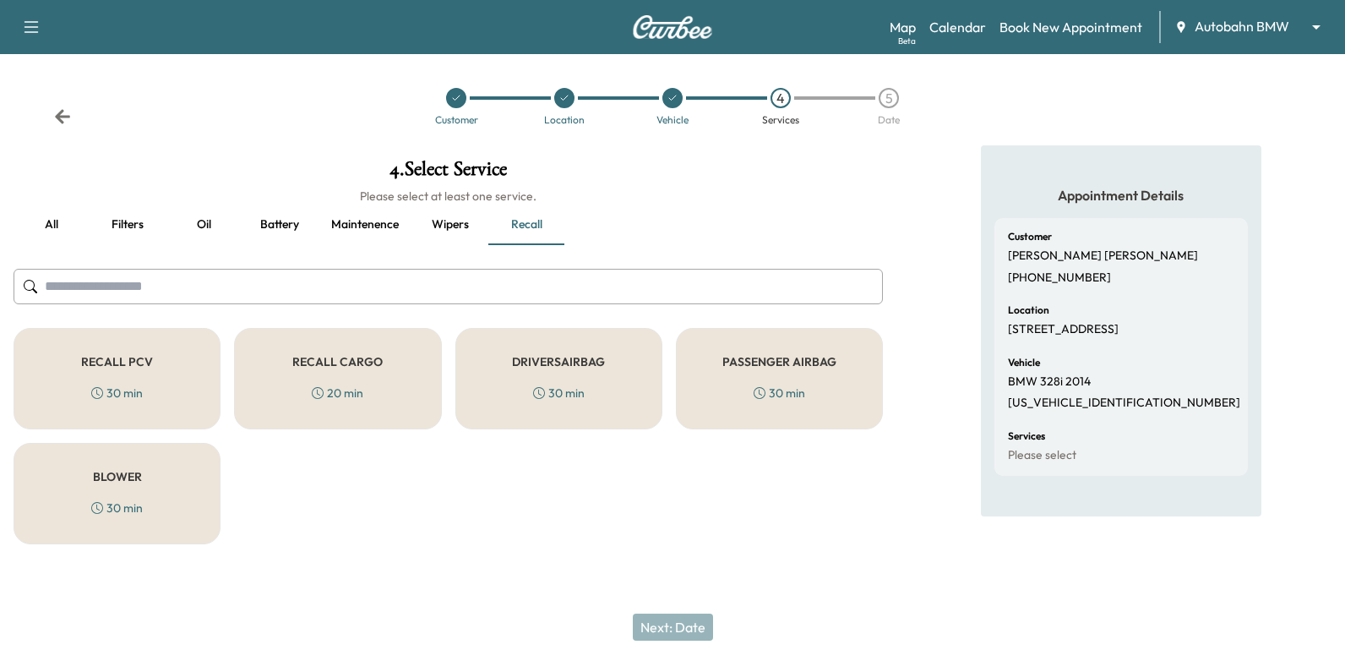
click at [155, 364] on div "RECALL PCV 30 min" at bounding box center [117, 378] width 207 height 101
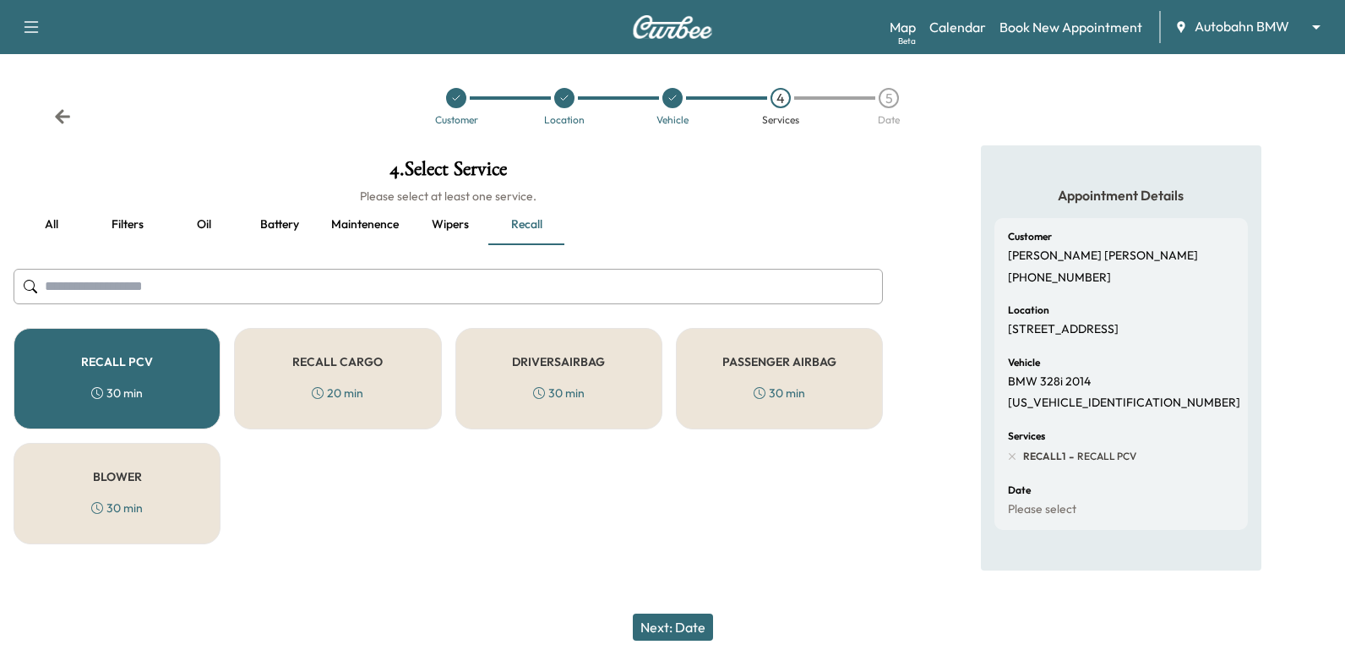
click at [145, 229] on button "Filters" at bounding box center [128, 224] width 76 height 41
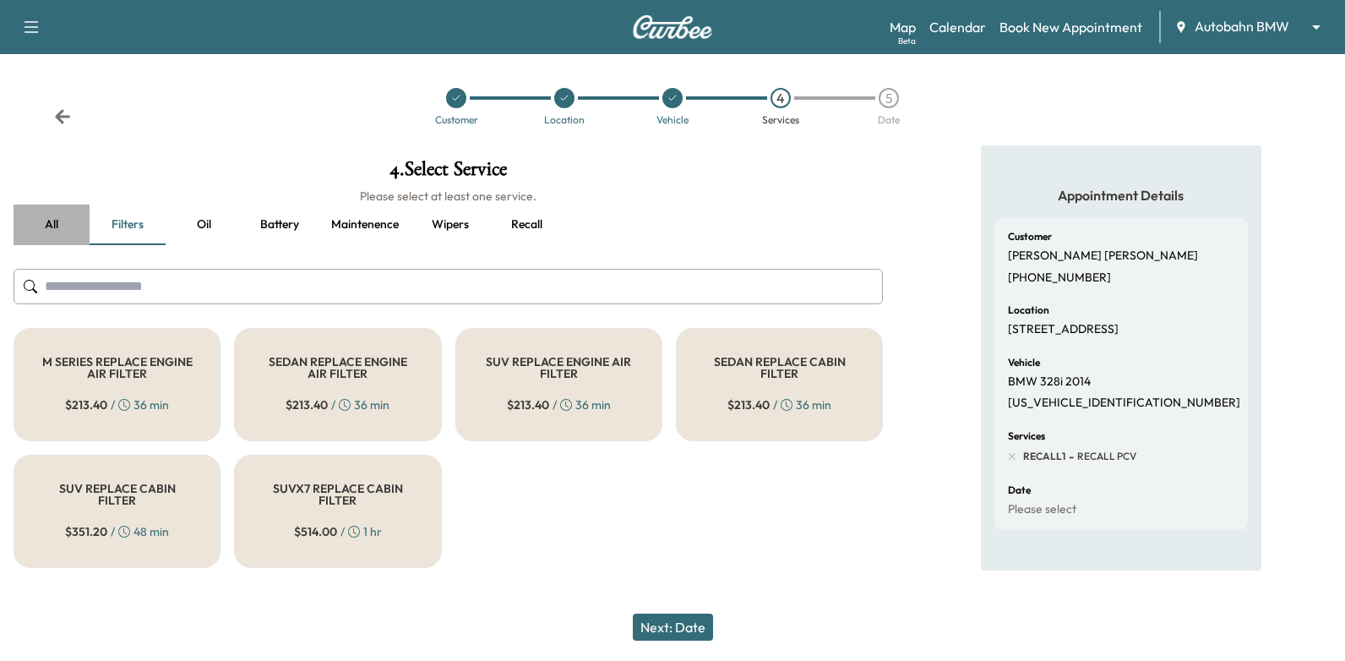
click at [40, 225] on button "all" at bounding box center [52, 224] width 76 height 41
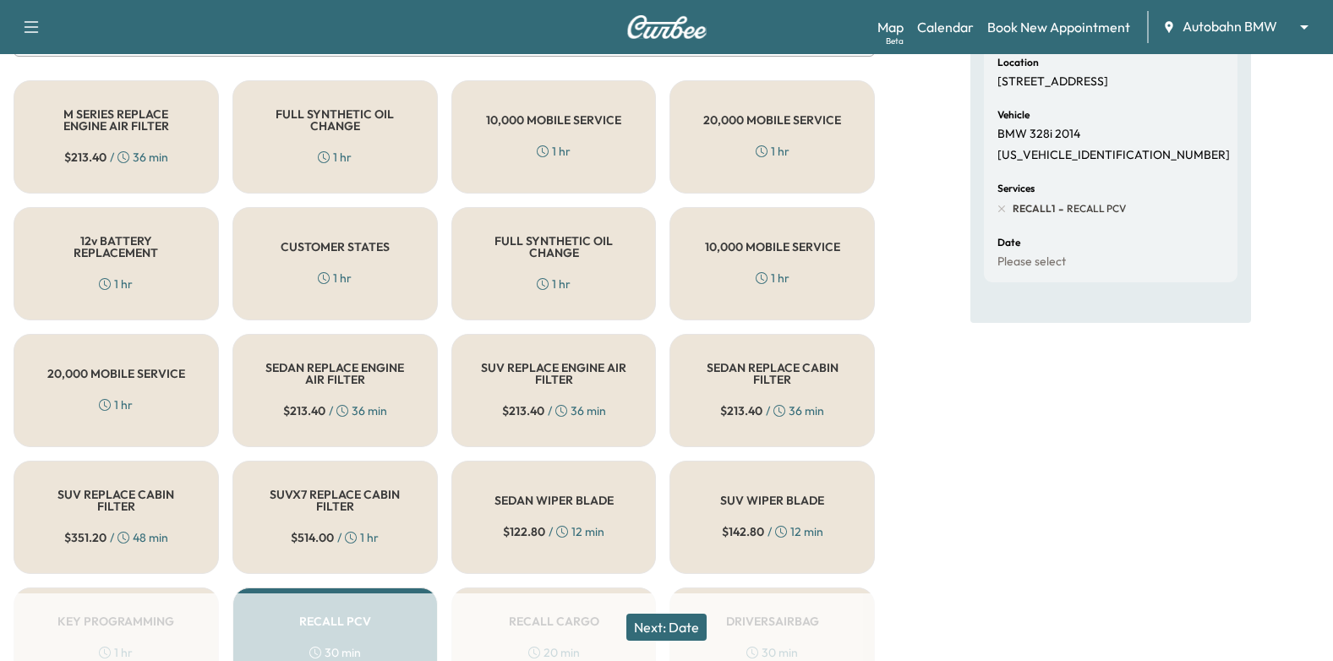
scroll to position [254, 0]
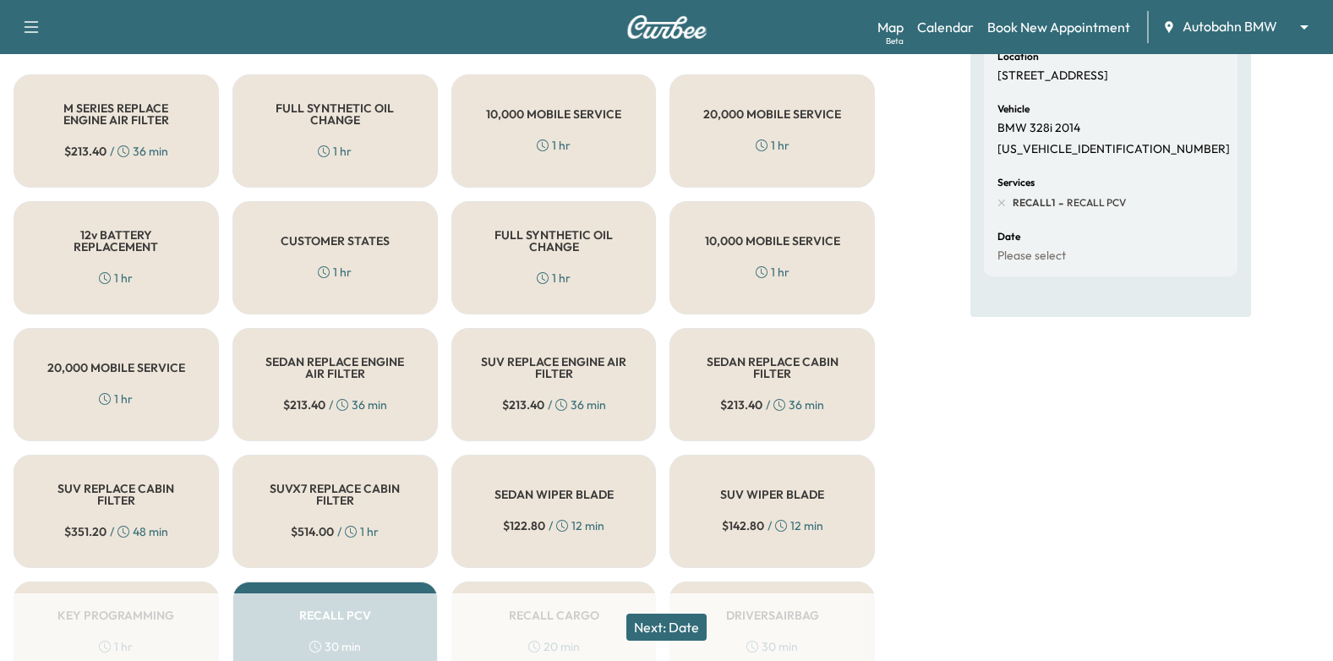
click at [314, 227] on div "CUSTOMER STATES 1 hr" at bounding box center [334, 257] width 205 height 113
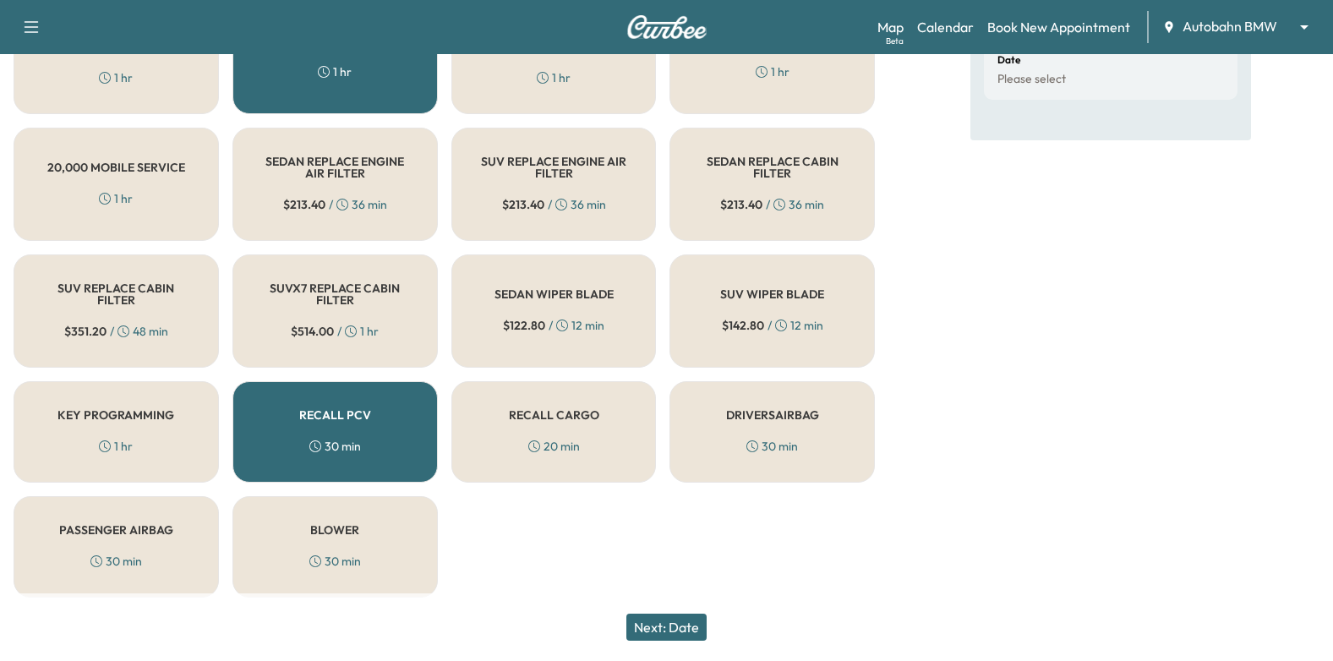
scroll to position [458, 0]
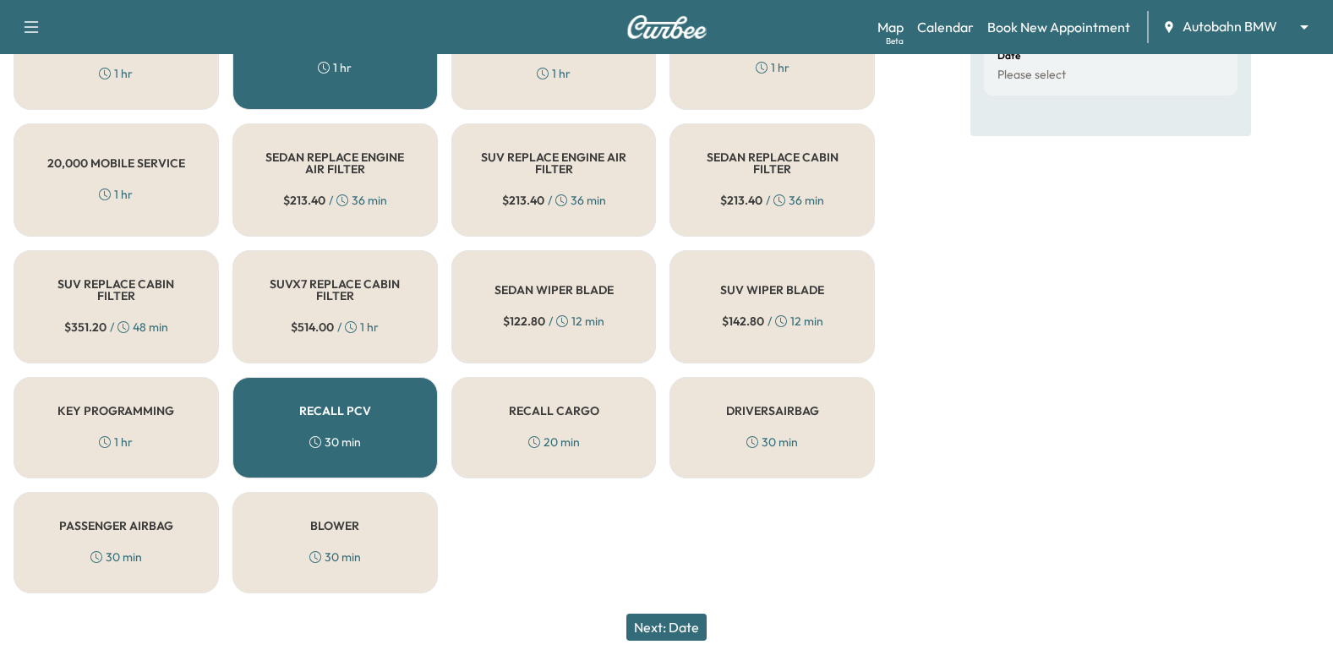
click at [349, 417] on h5 "RECALL PCV" at bounding box center [335, 411] width 72 height 12
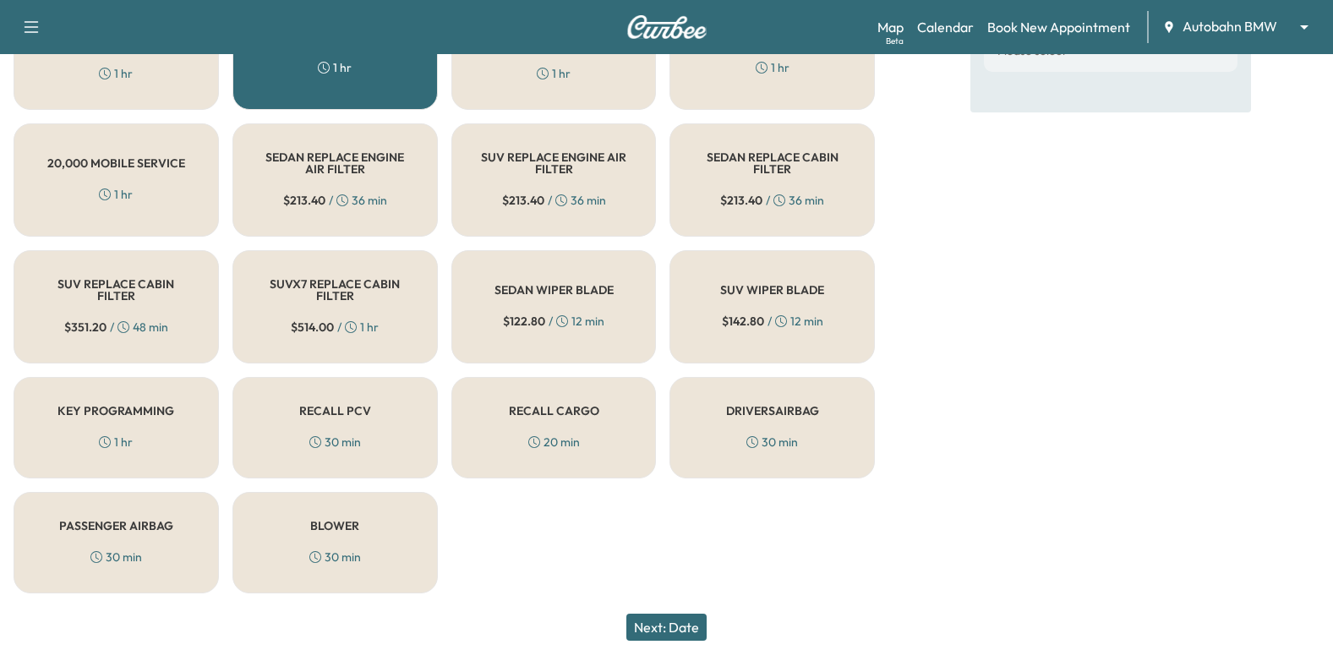
click at [689, 624] on button "Next: Date" at bounding box center [666, 626] width 80 height 27
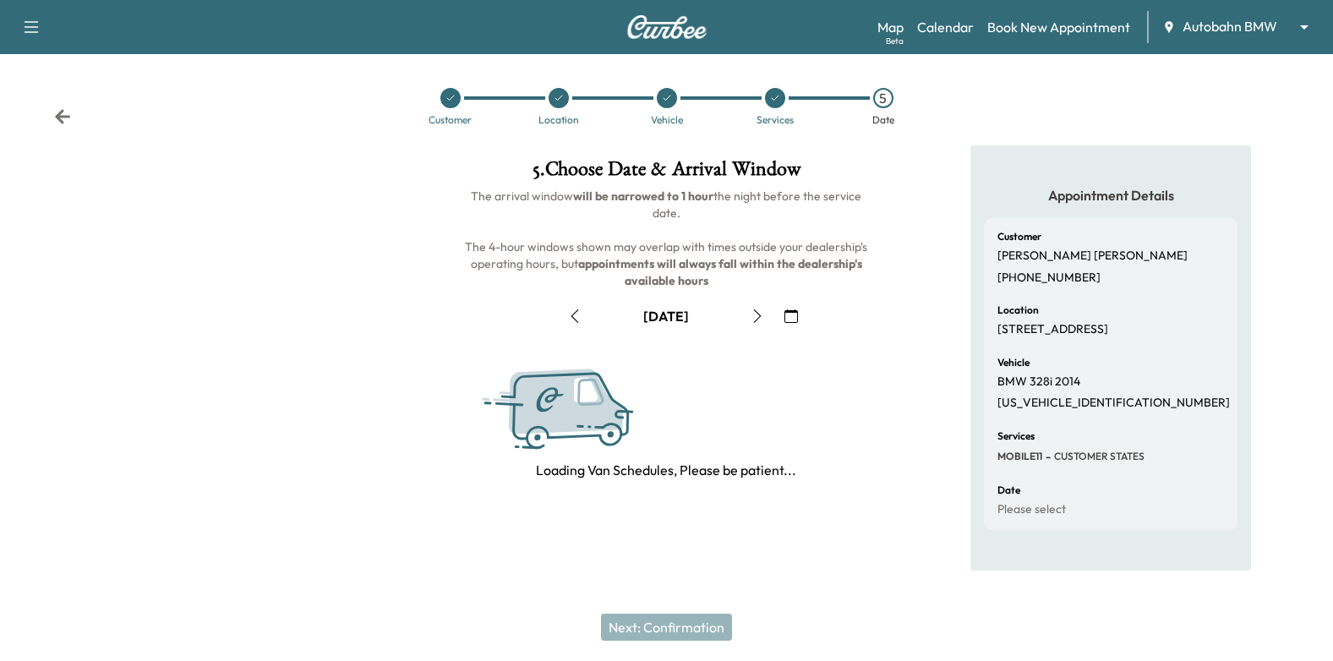
scroll to position [0, 0]
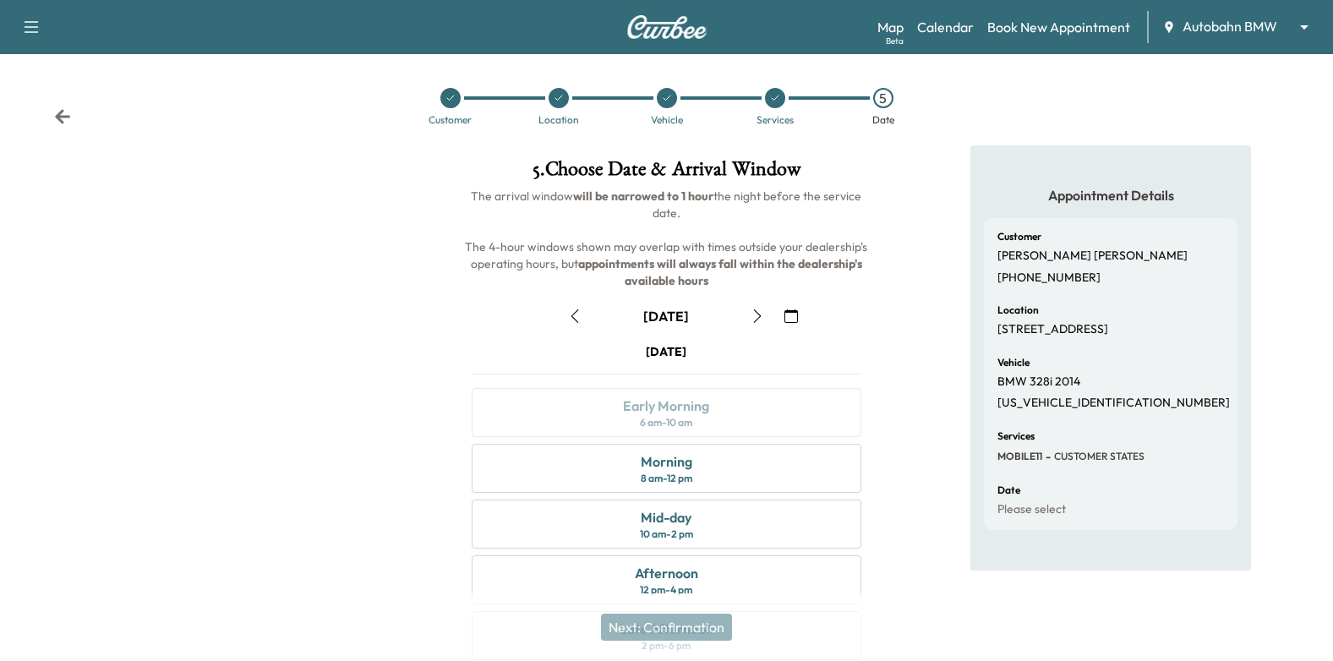
click at [578, 319] on icon "button" at bounding box center [575, 316] width 14 height 14
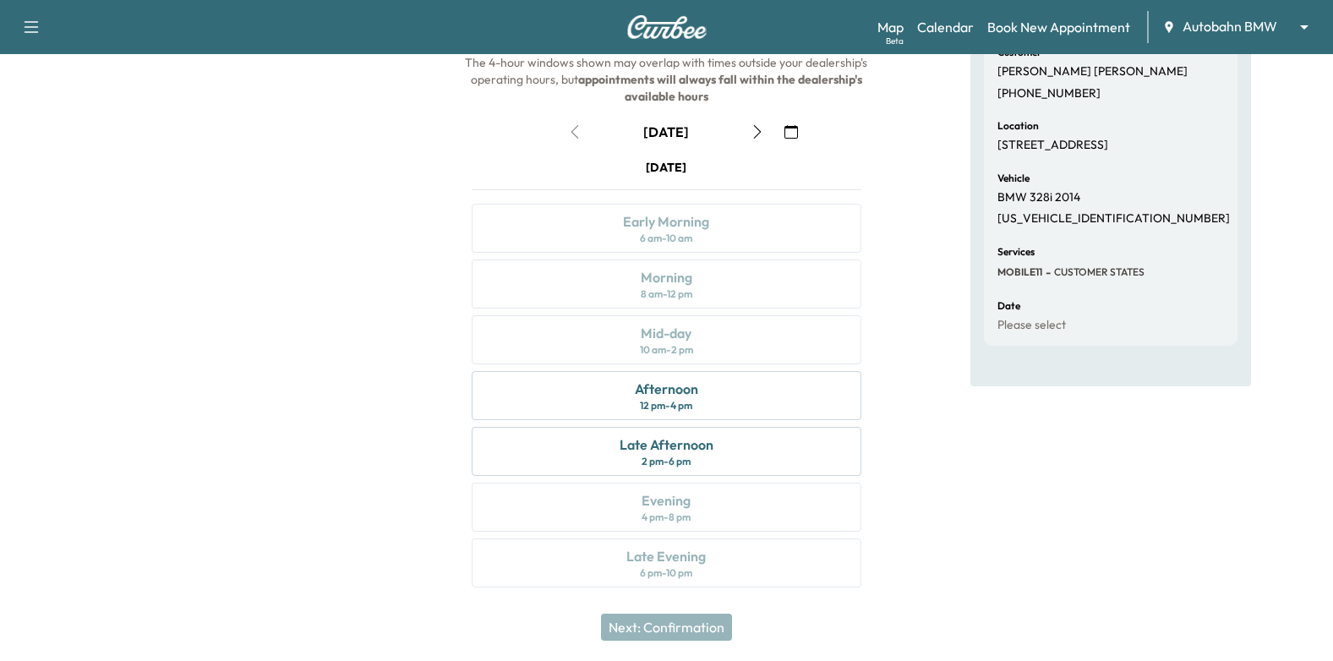
scroll to position [185, 0]
click at [750, 400] on div "Afternoon 12 pm - 4 pm" at bounding box center [667, 394] width 390 height 49
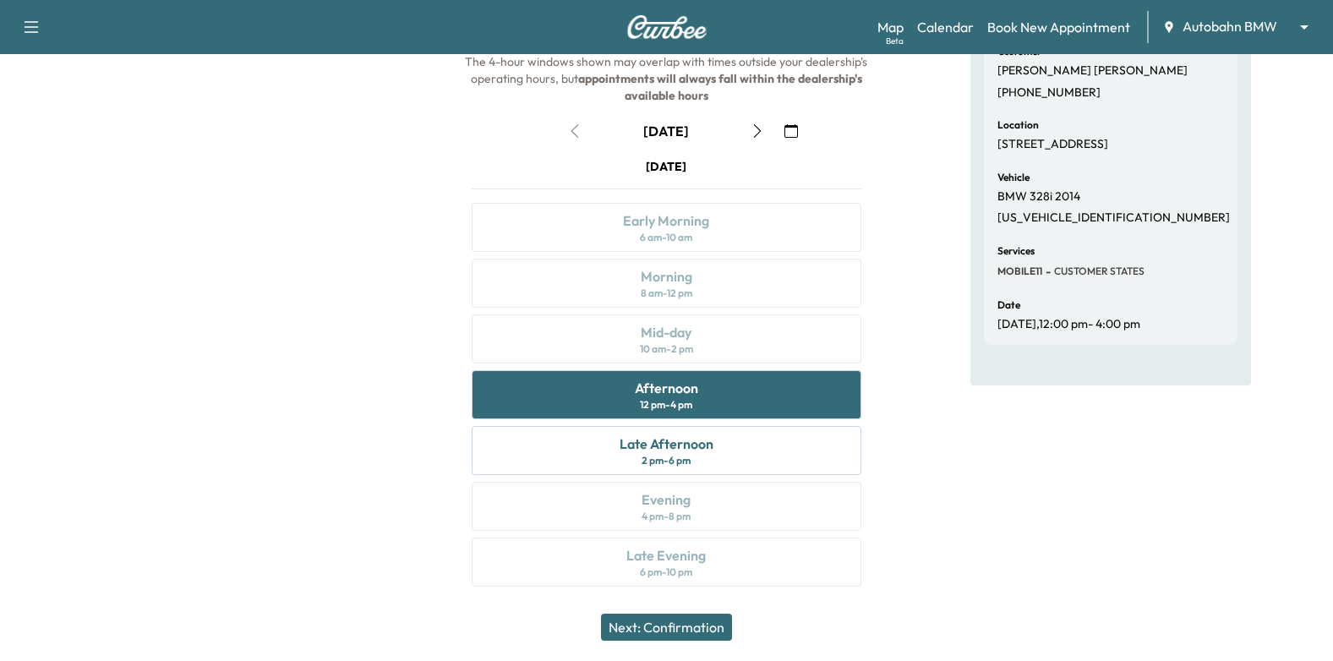
click at [690, 624] on button "Next: Confirmation" at bounding box center [666, 626] width 131 height 27
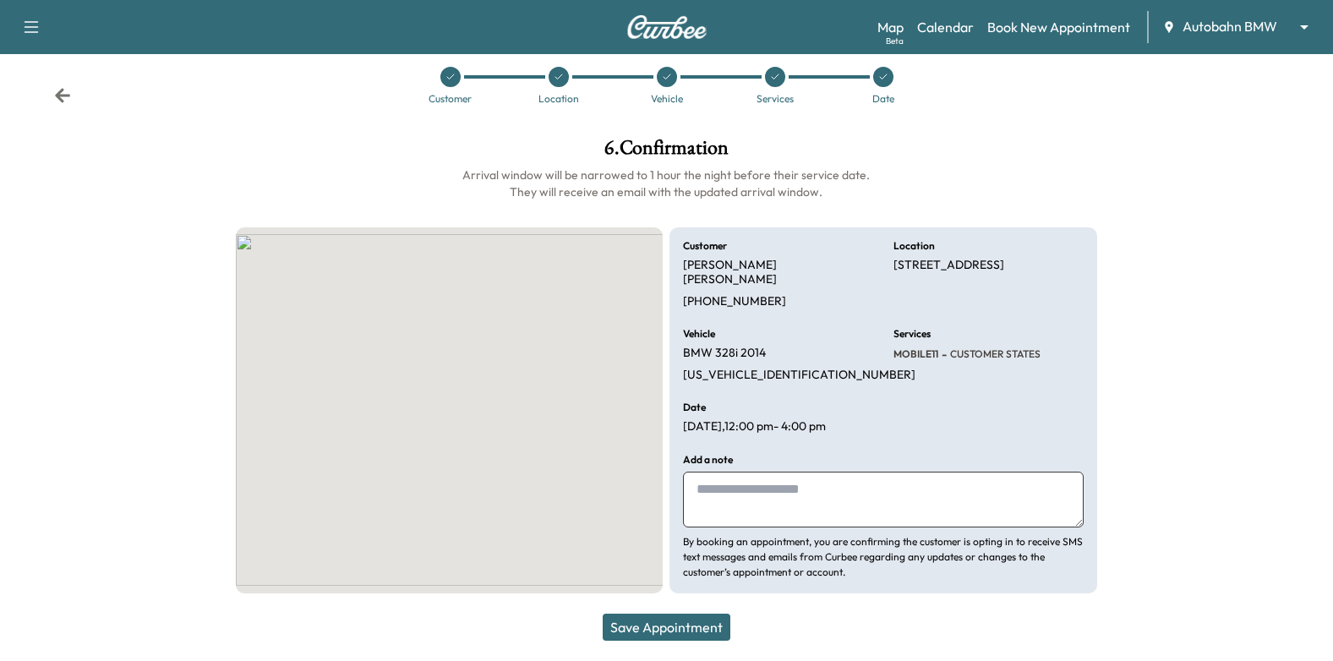
scroll to position [6, 0]
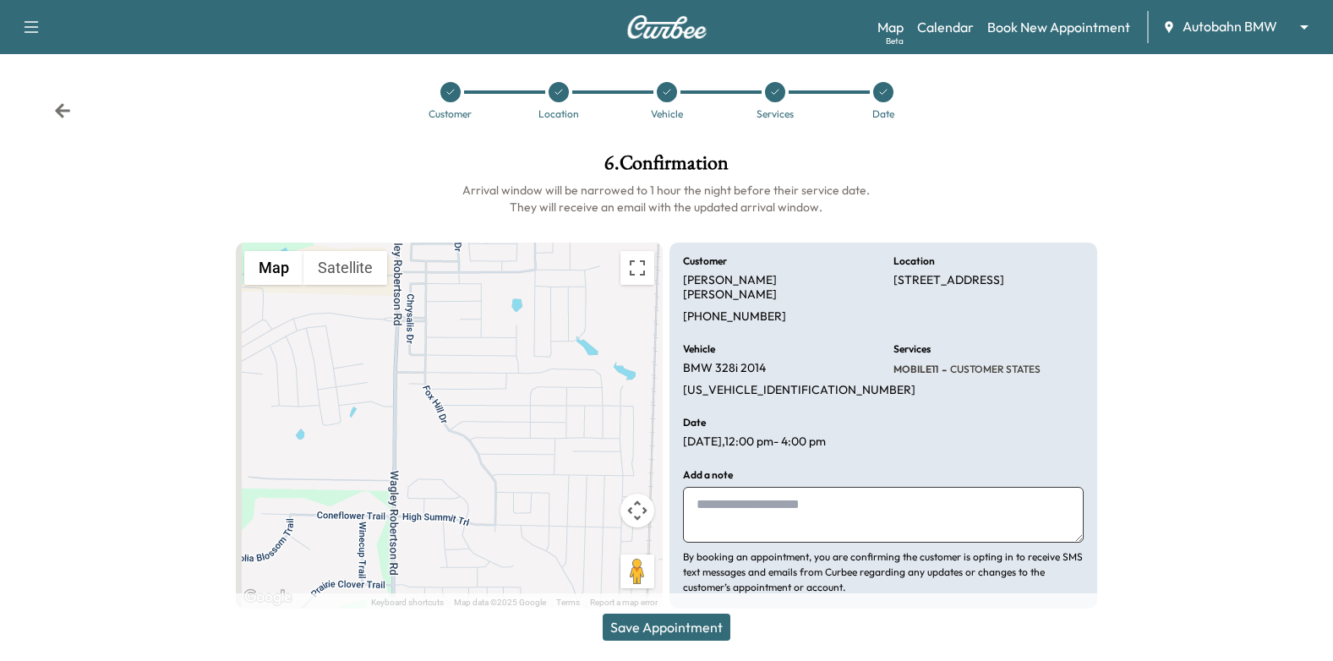
paste textarea "**********"
type textarea "**********"
click at [722, 612] on div "Save Appointment" at bounding box center [666, 627] width 1333 height 68
click at [697, 629] on button "Save Appointment" at bounding box center [667, 626] width 128 height 27
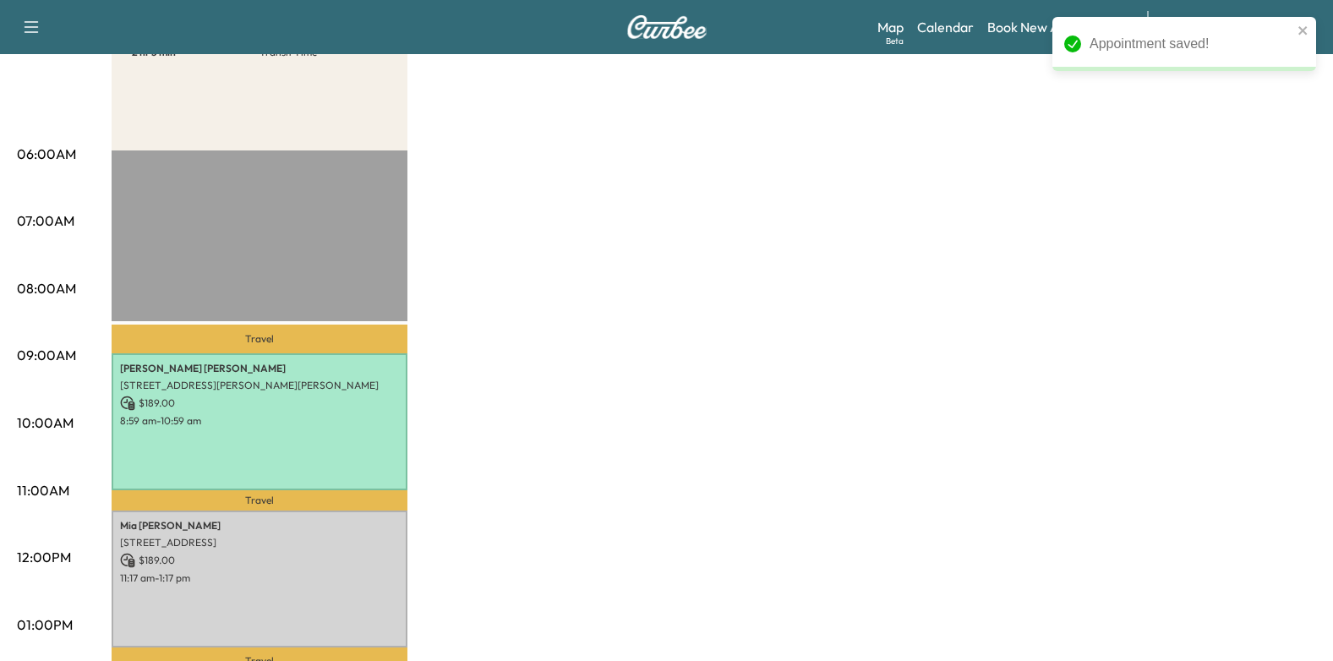
scroll to position [6, 0]
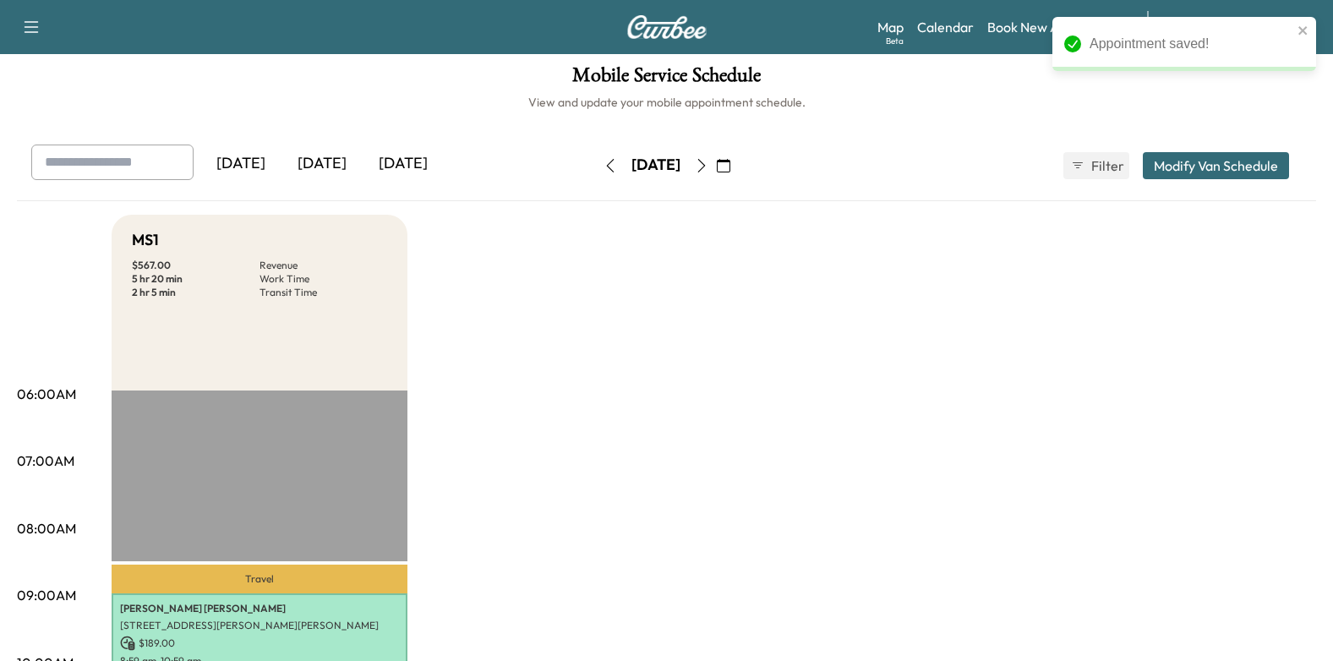
click at [716, 154] on button "button" at bounding box center [701, 165] width 29 height 27
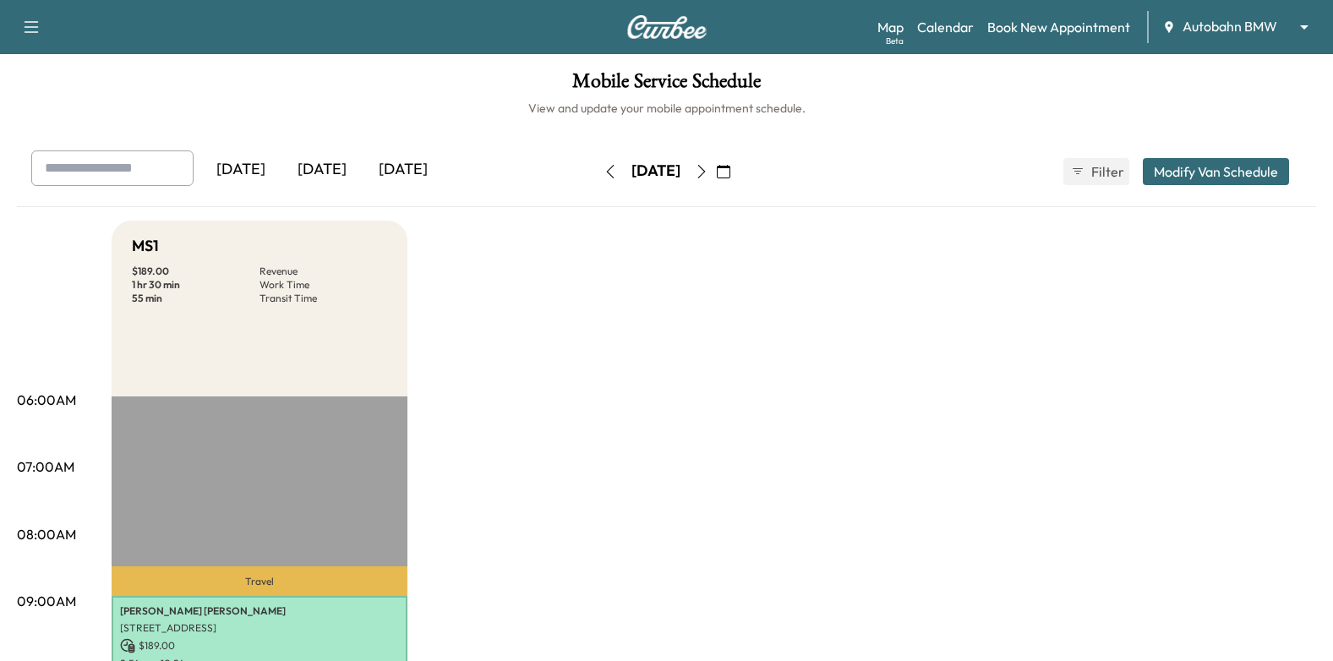
click at [603, 175] on icon "button" at bounding box center [610, 172] width 14 height 14
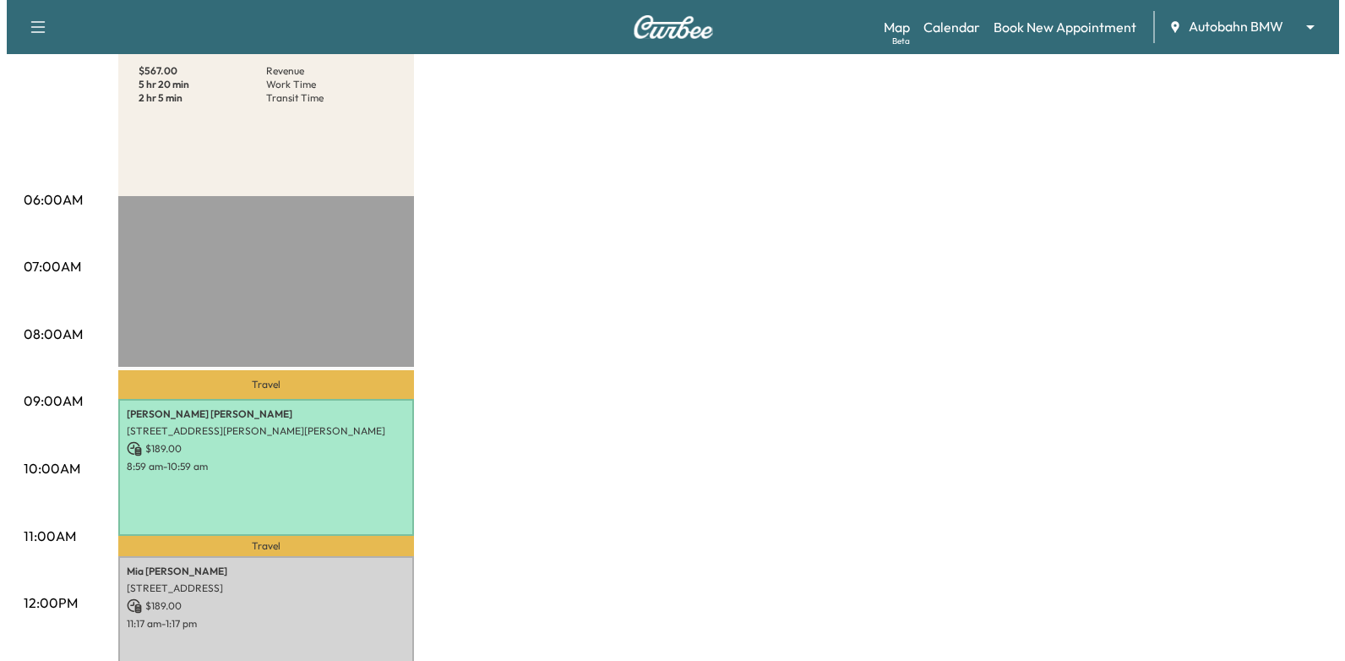
scroll to position [507, 0]
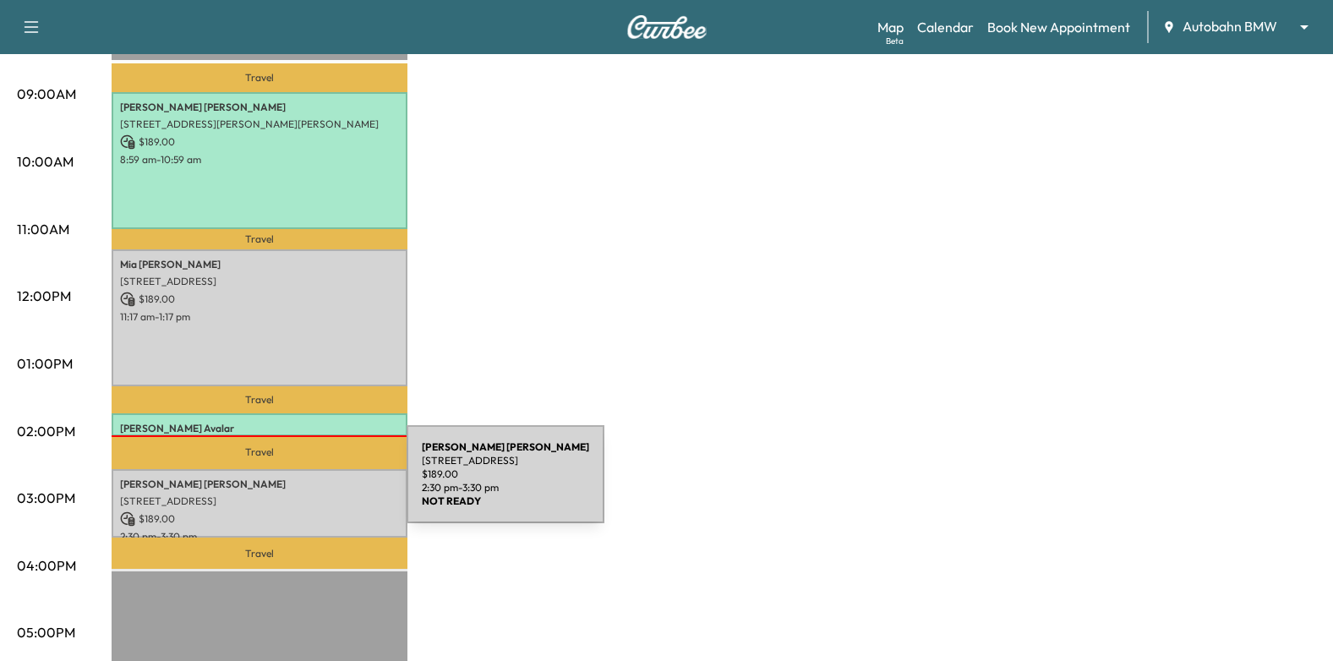
click at [280, 484] on div "[PERSON_NAME] [STREET_ADDRESS][PERSON_NAME][PERSON_NAME] $ 189.00 2:30 pm - 3:3…" at bounding box center [260, 503] width 296 height 68
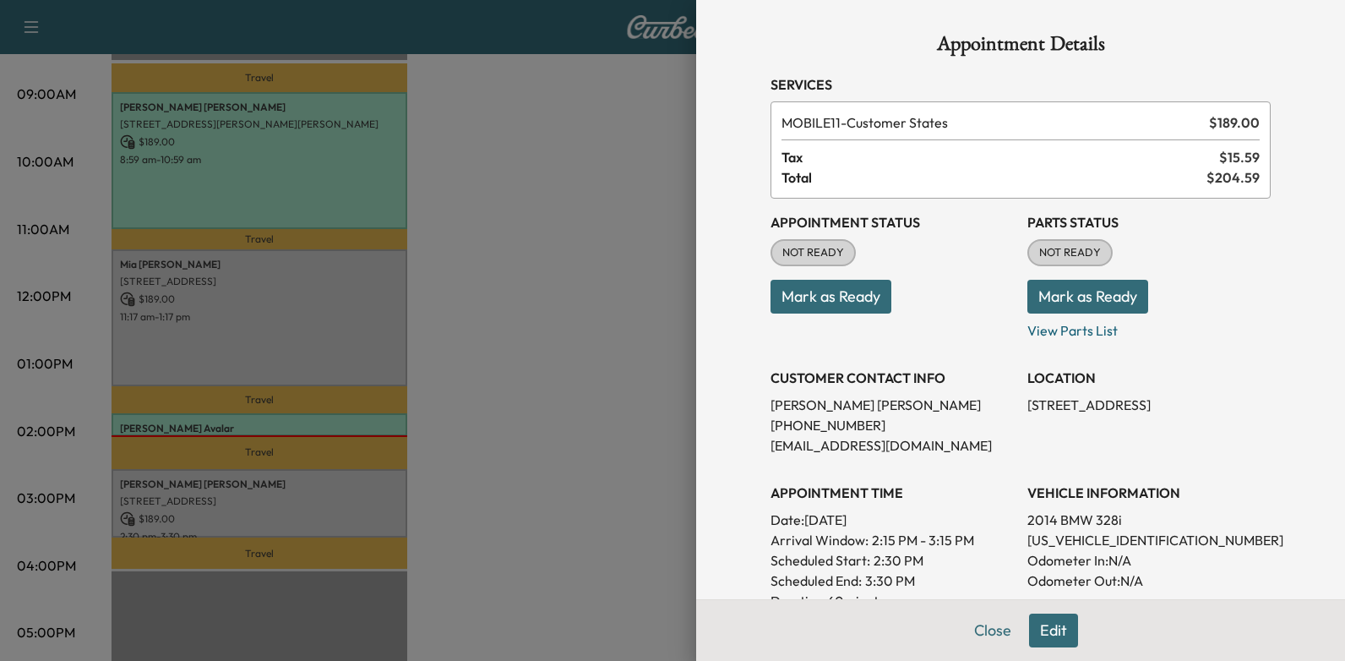
click at [1041, 636] on button "Edit" at bounding box center [1053, 630] width 49 height 34
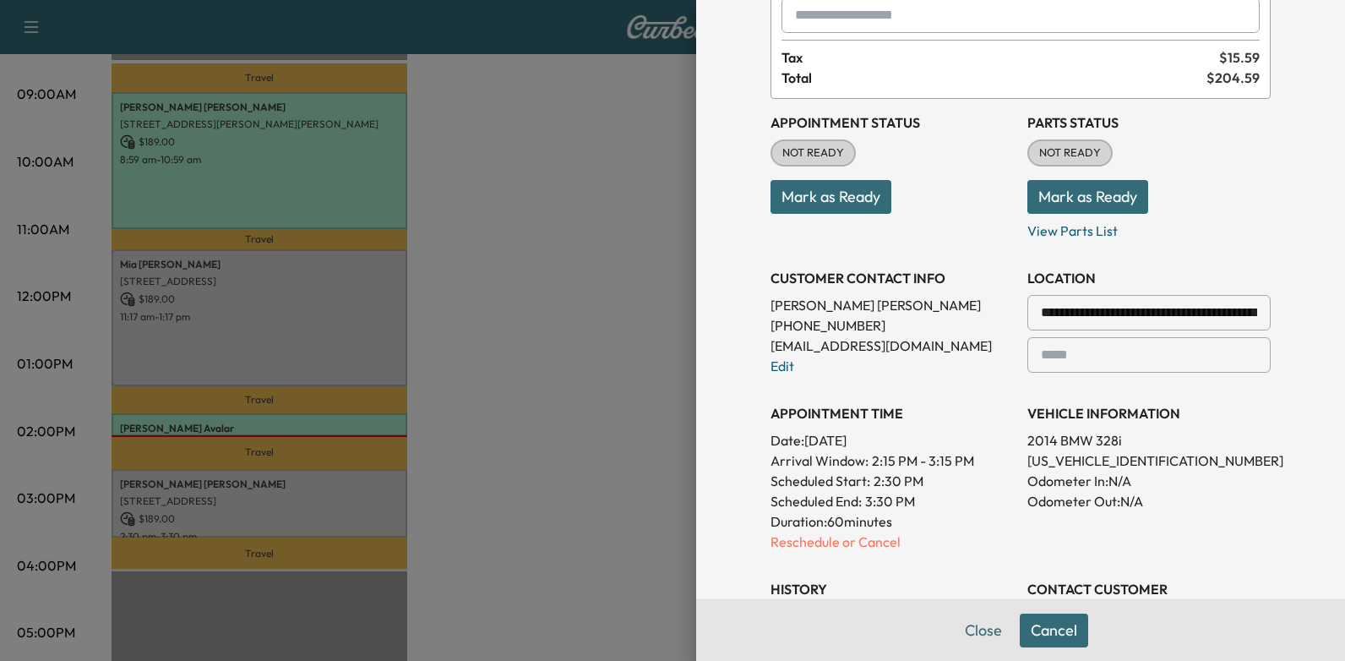
scroll to position [254, 0]
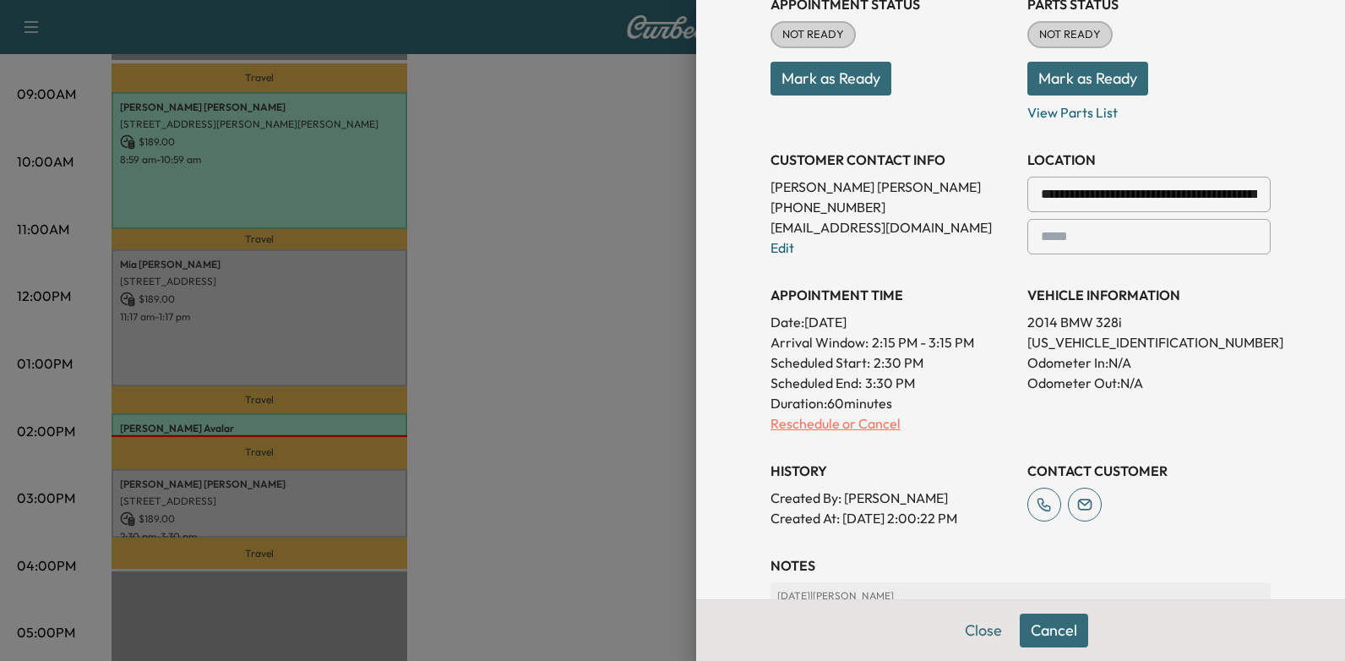
click at [826, 419] on p "Reschedule or Cancel" at bounding box center [892, 423] width 243 height 20
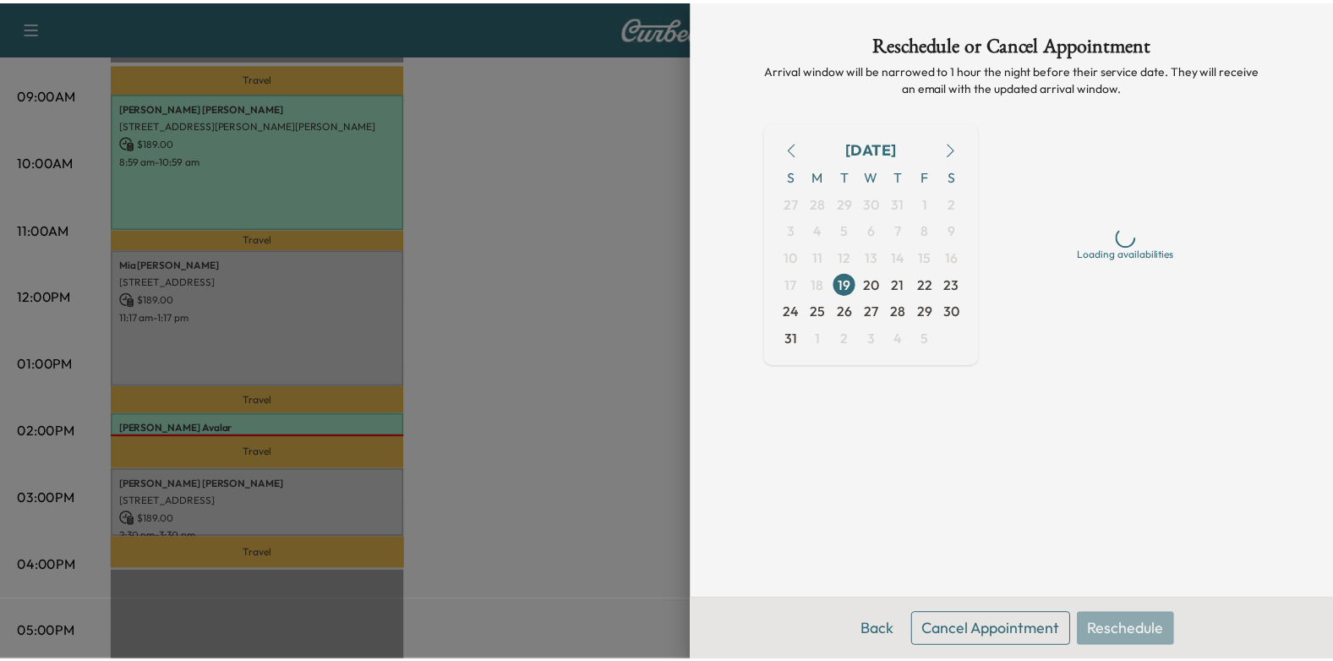
scroll to position [0, 0]
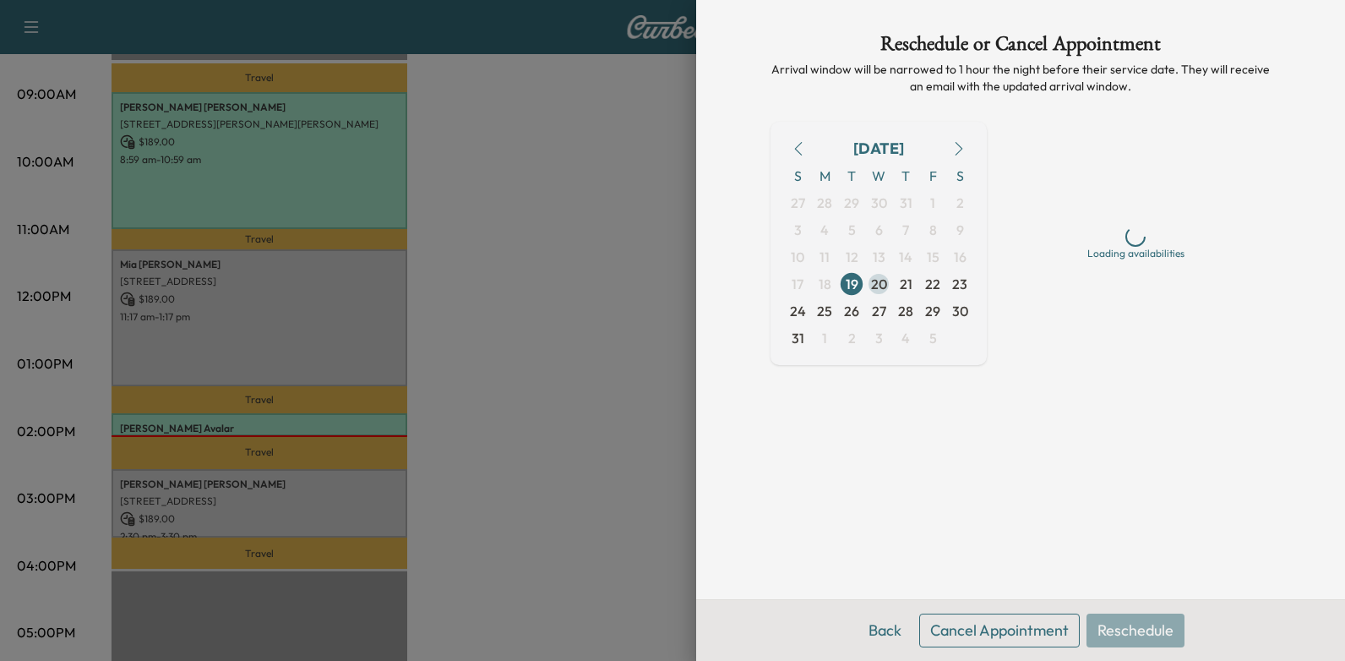
click at [884, 286] on span "20" at bounding box center [879, 284] width 16 height 20
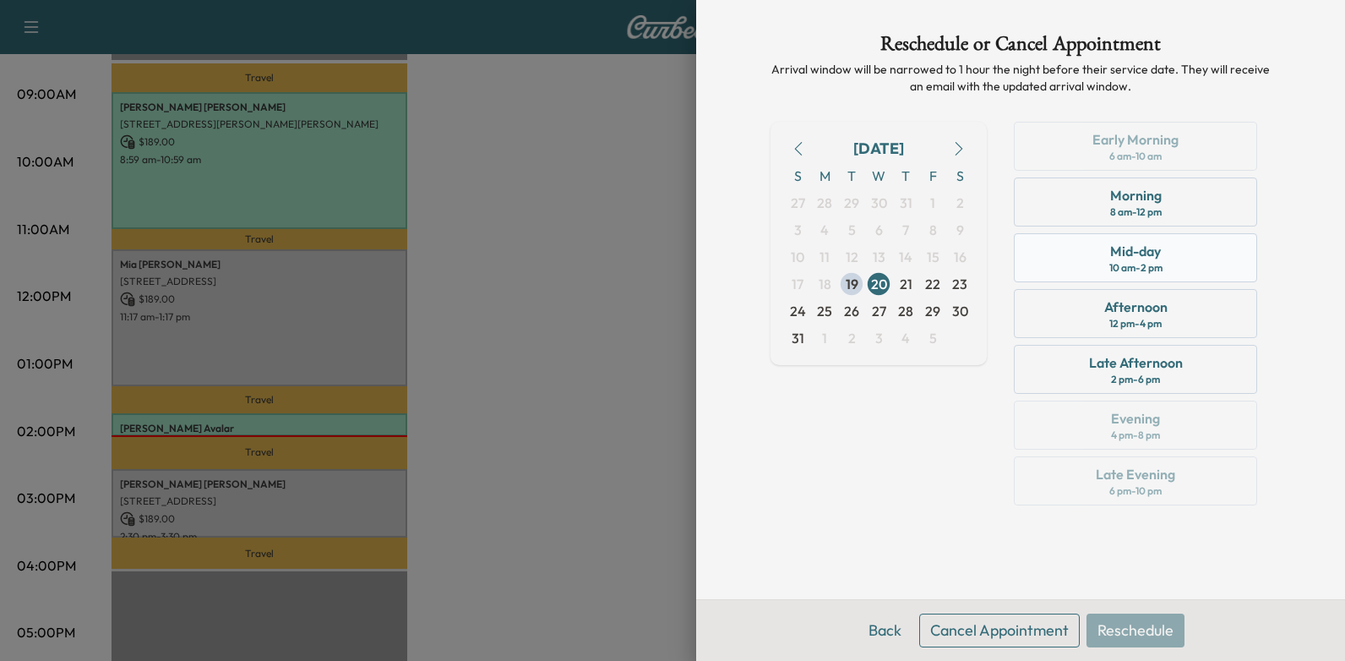
click at [1133, 269] on div "10 am - 2 pm" at bounding box center [1136, 268] width 53 height 14
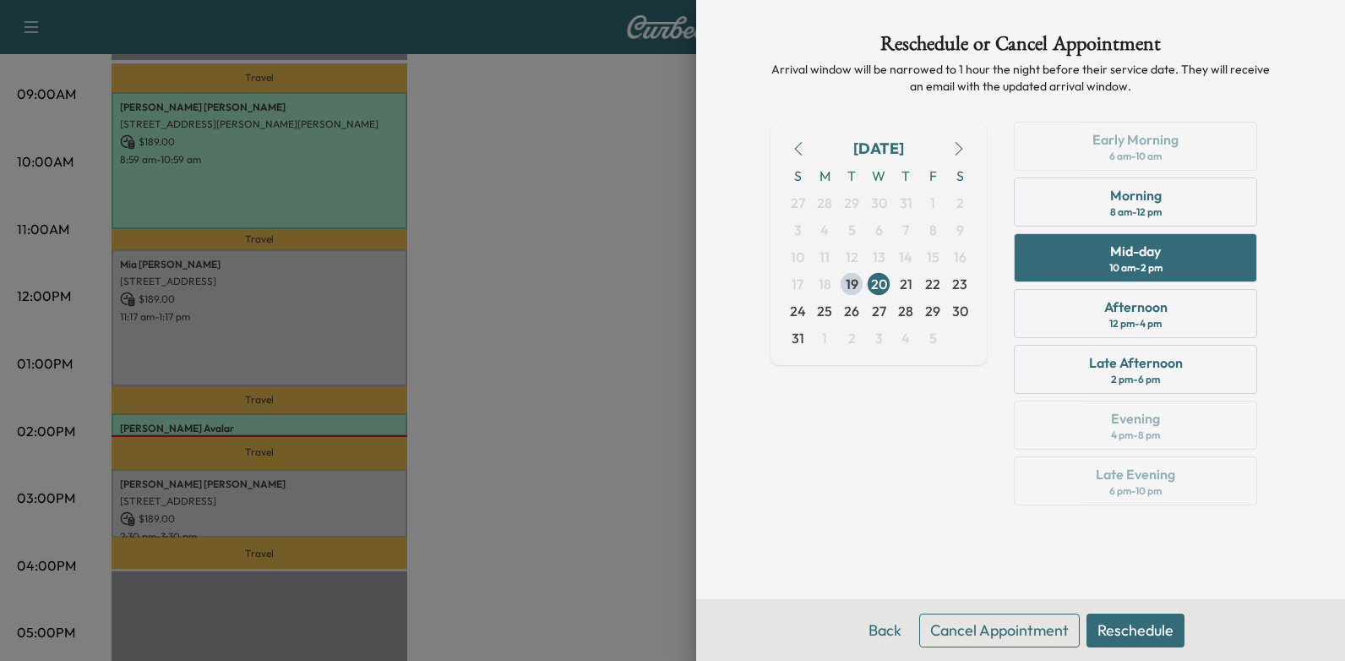
click at [1132, 637] on button "Reschedule" at bounding box center [1136, 630] width 98 height 34
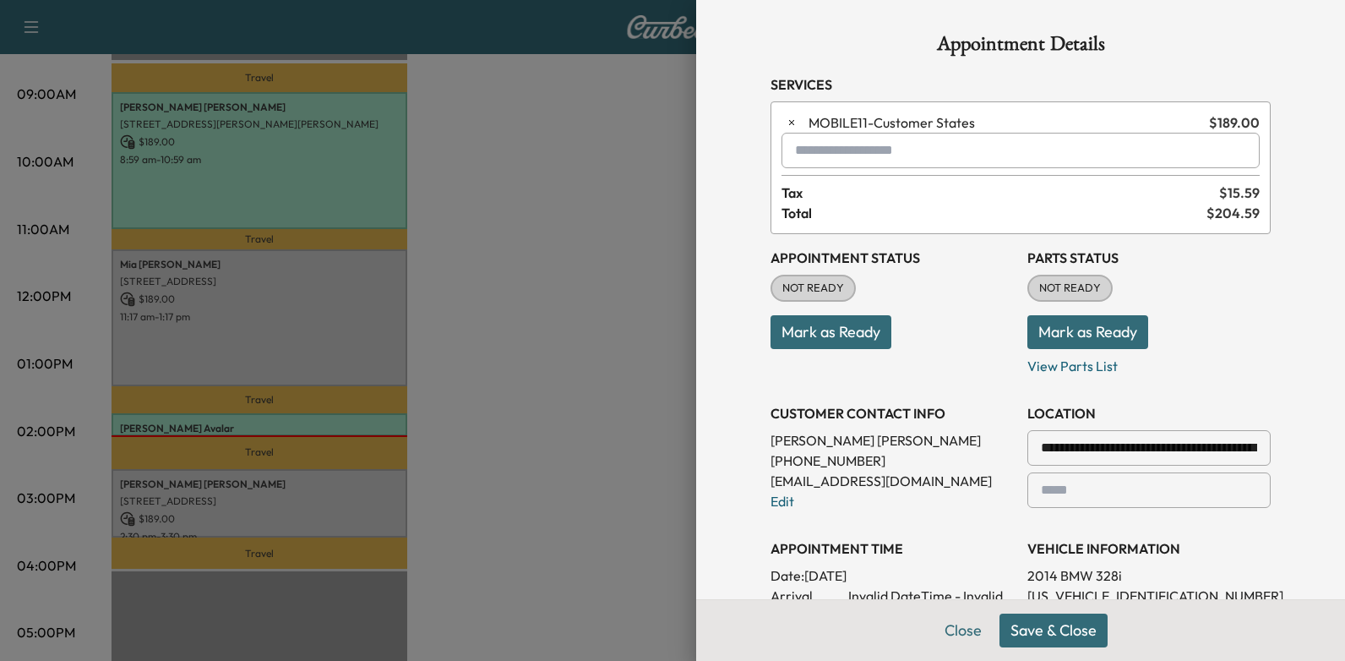
click at [1024, 625] on button "Save & Close" at bounding box center [1054, 630] width 108 height 34
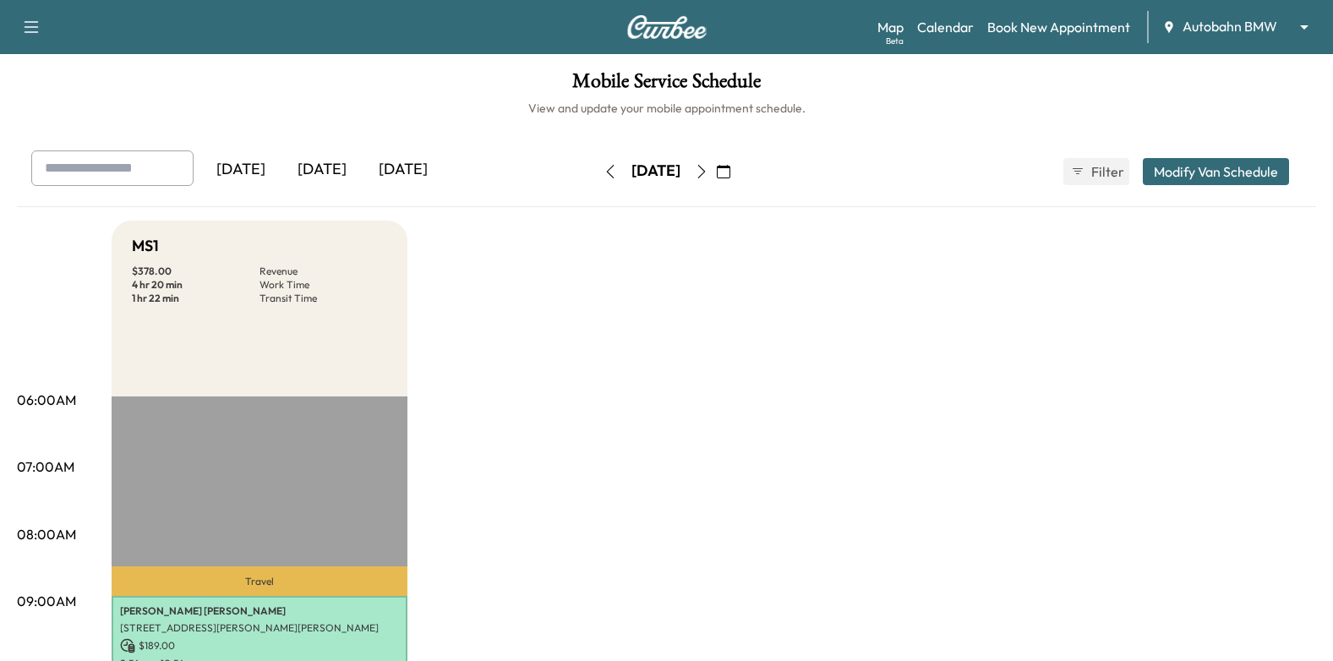
click at [716, 166] on button "button" at bounding box center [701, 171] width 29 height 27
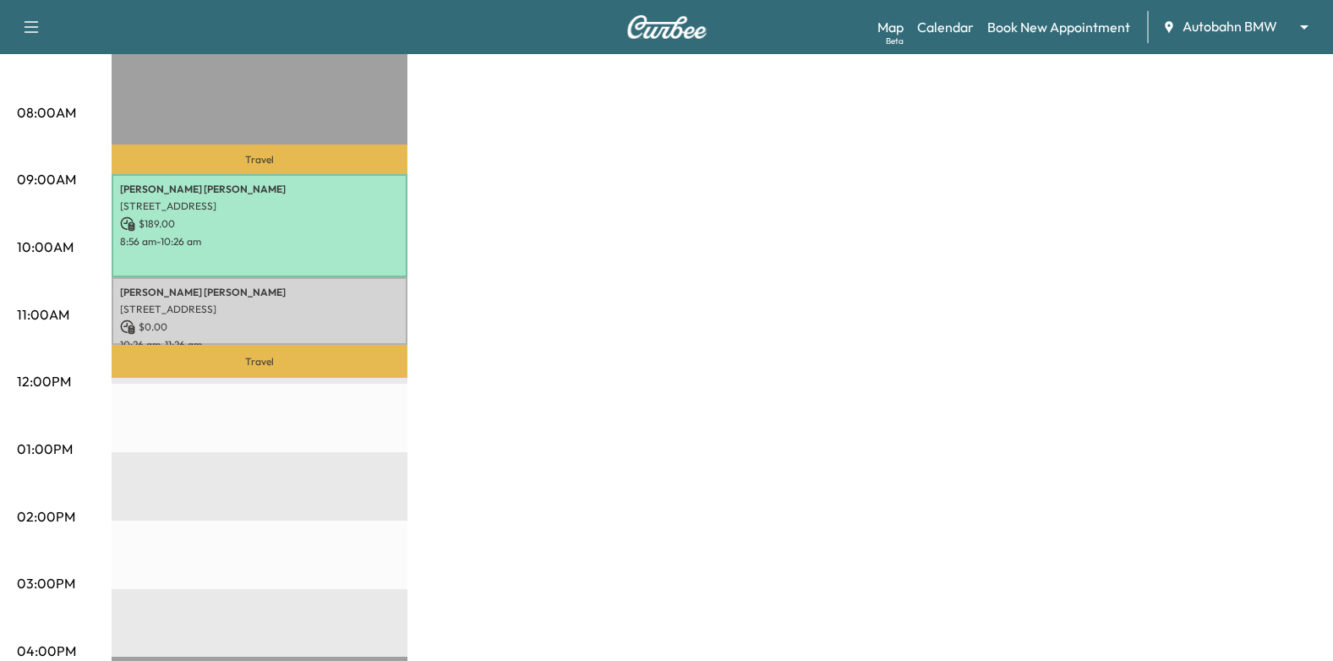
scroll to position [592, 0]
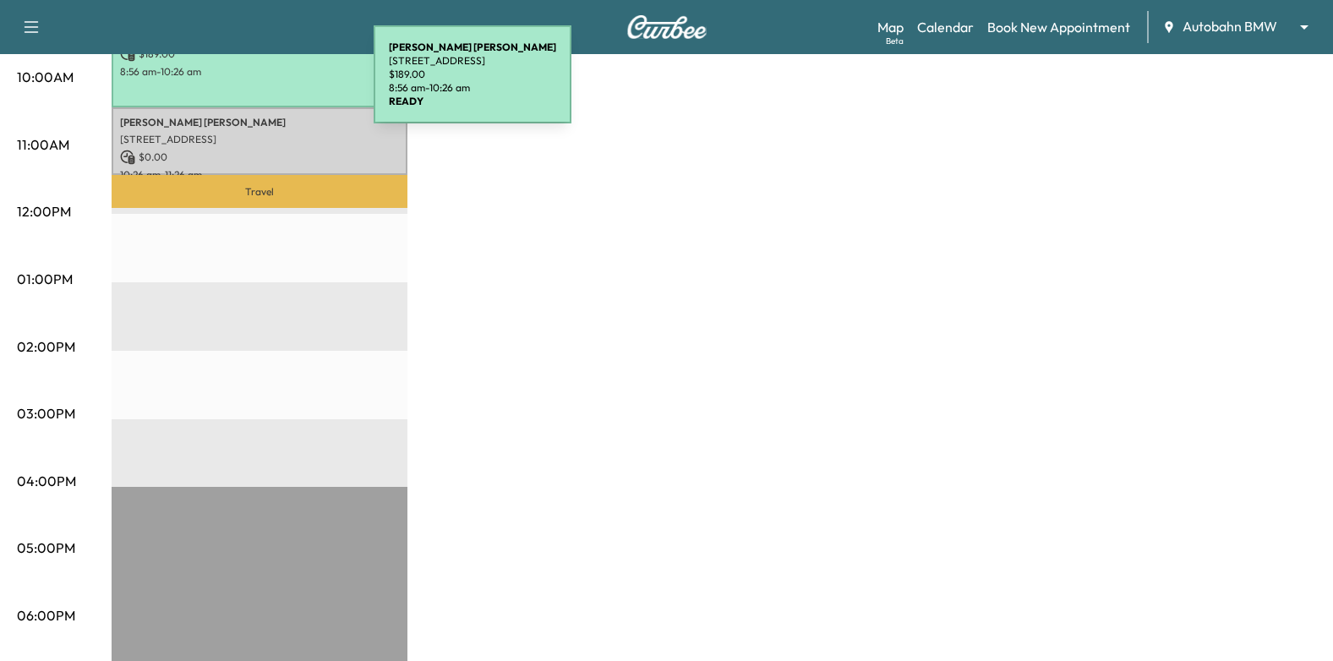
click at [243, 135] on p "[STREET_ADDRESS]" at bounding box center [259, 140] width 279 height 14
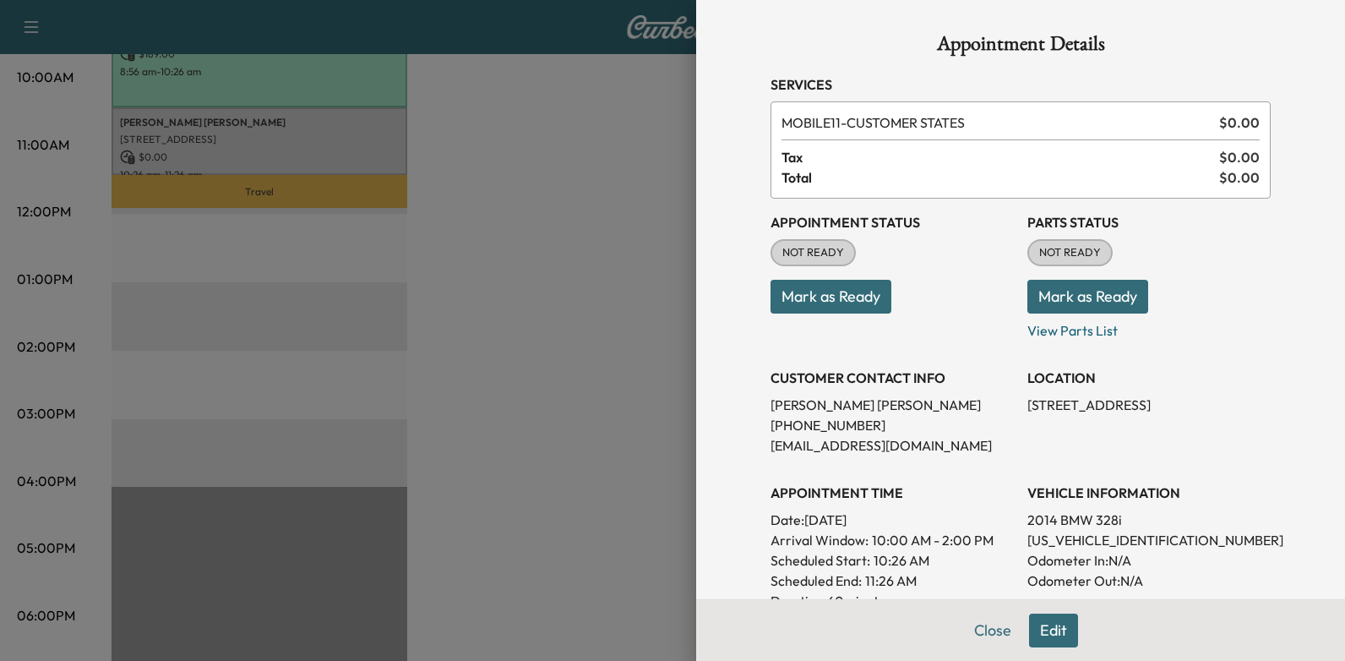
click at [822, 301] on button "Mark as Ready" at bounding box center [831, 297] width 121 height 34
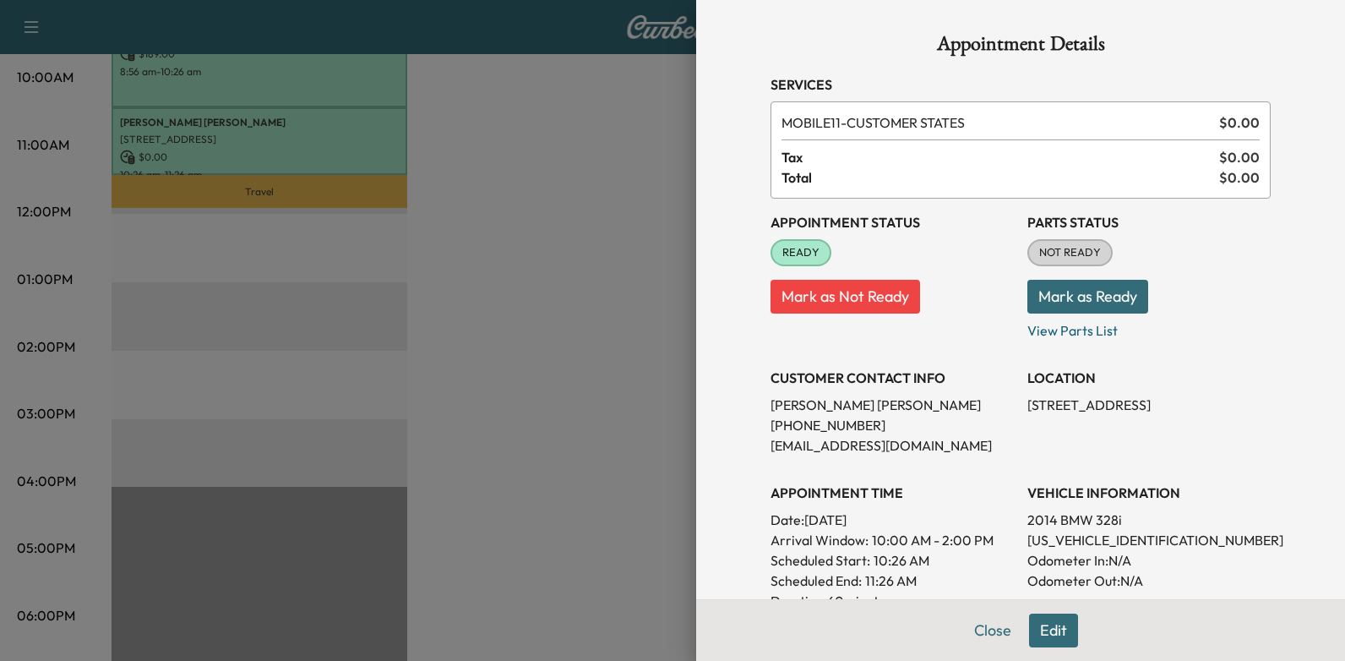
click at [507, 286] on div at bounding box center [672, 330] width 1345 height 661
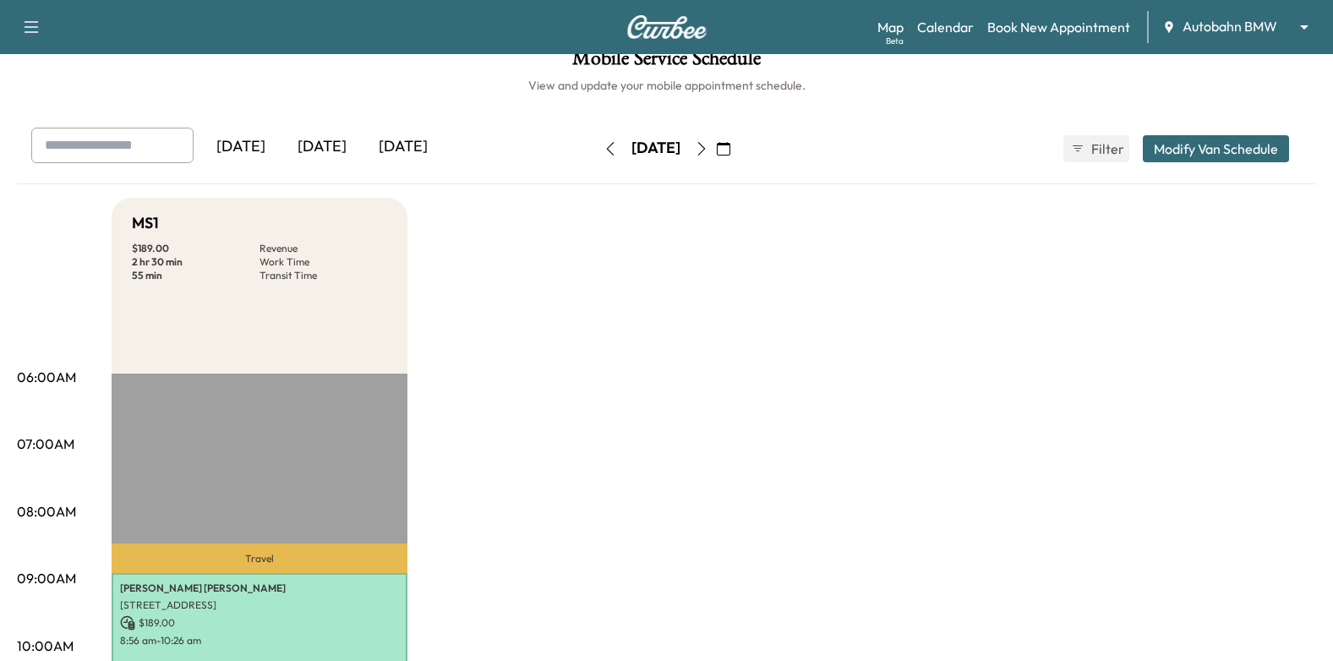
scroll to position [0, 0]
